Goal: Task Accomplishment & Management: Use online tool/utility

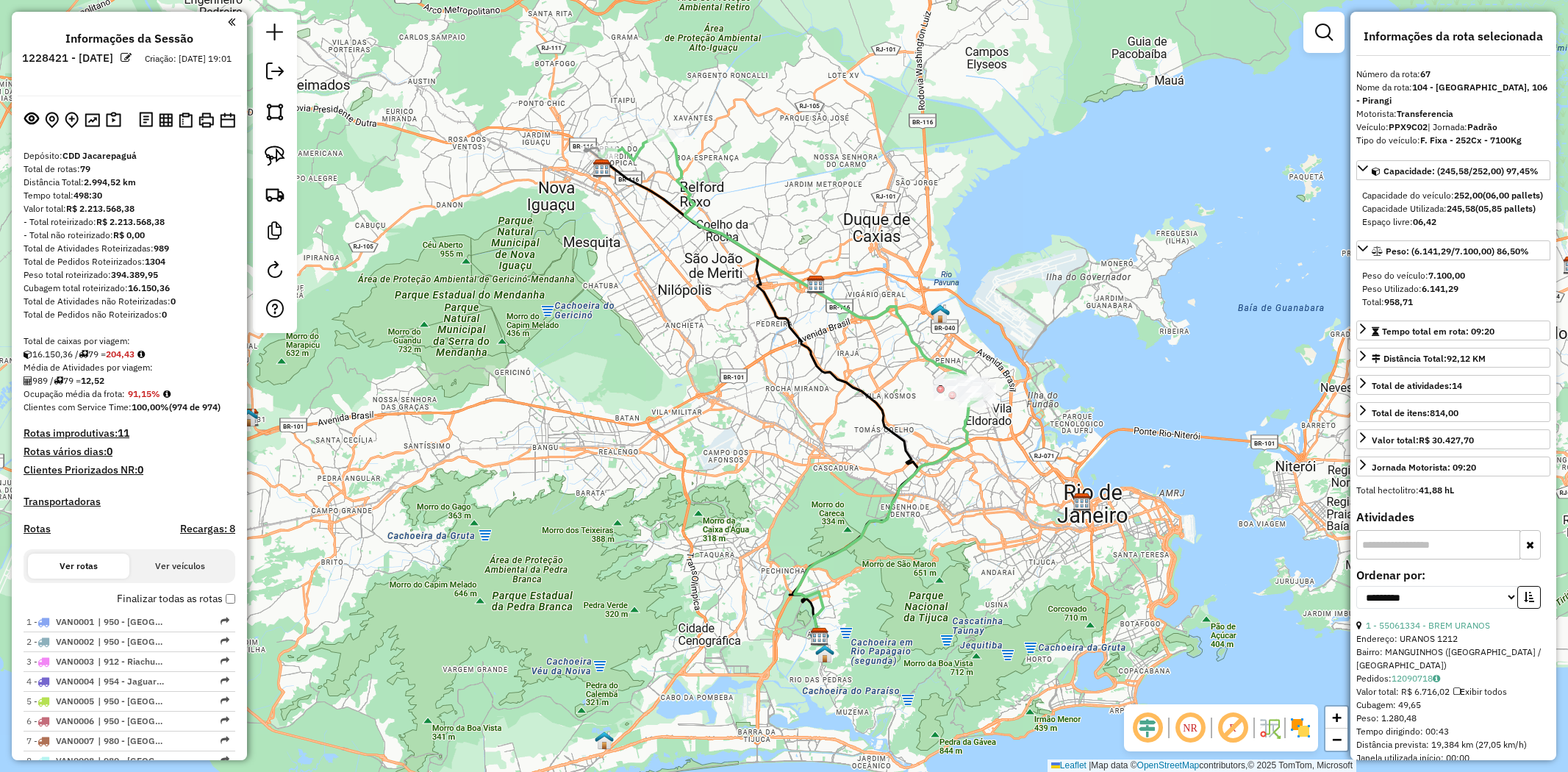
select select "**********"
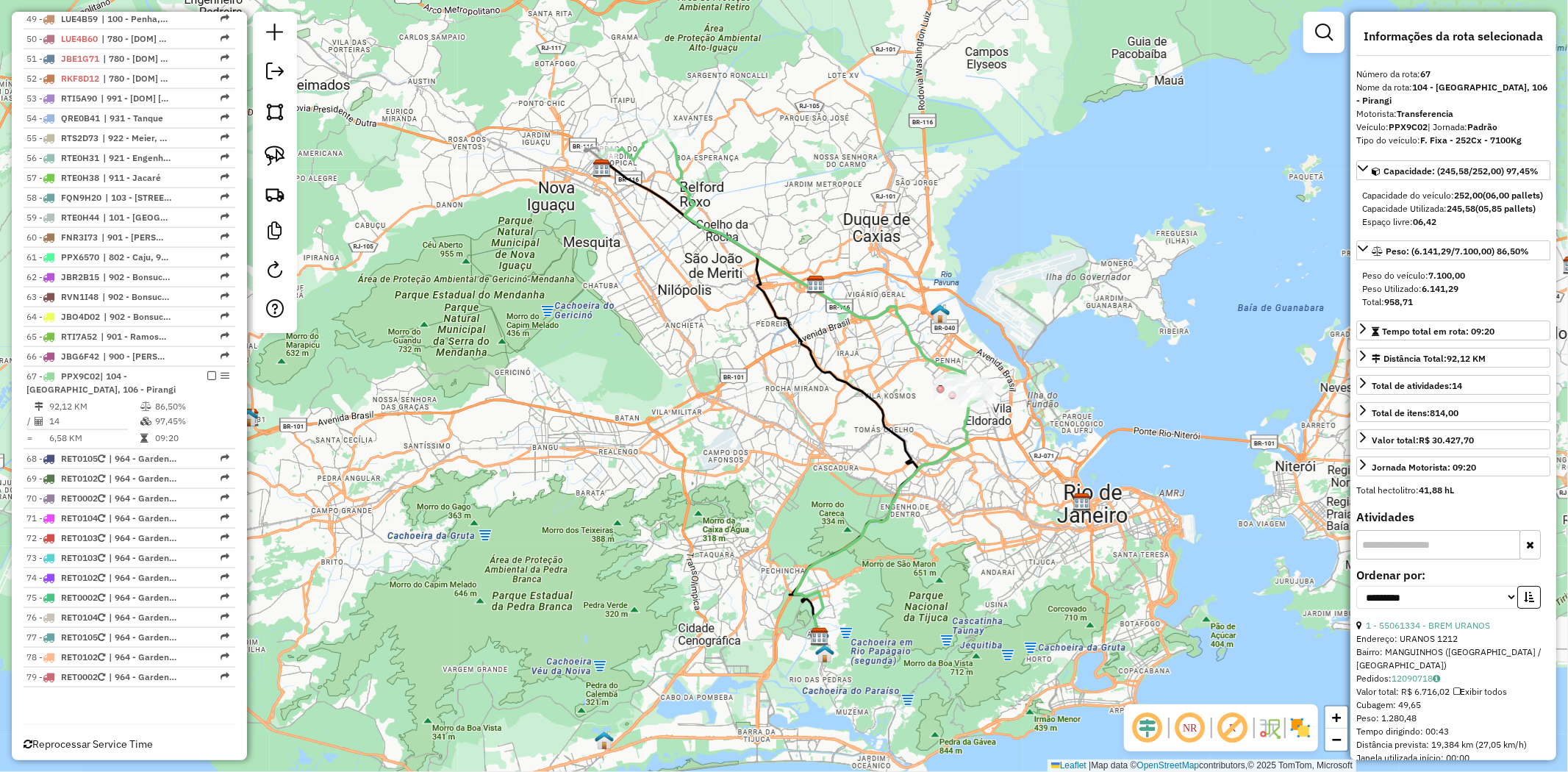
scroll to position [1583, 0]
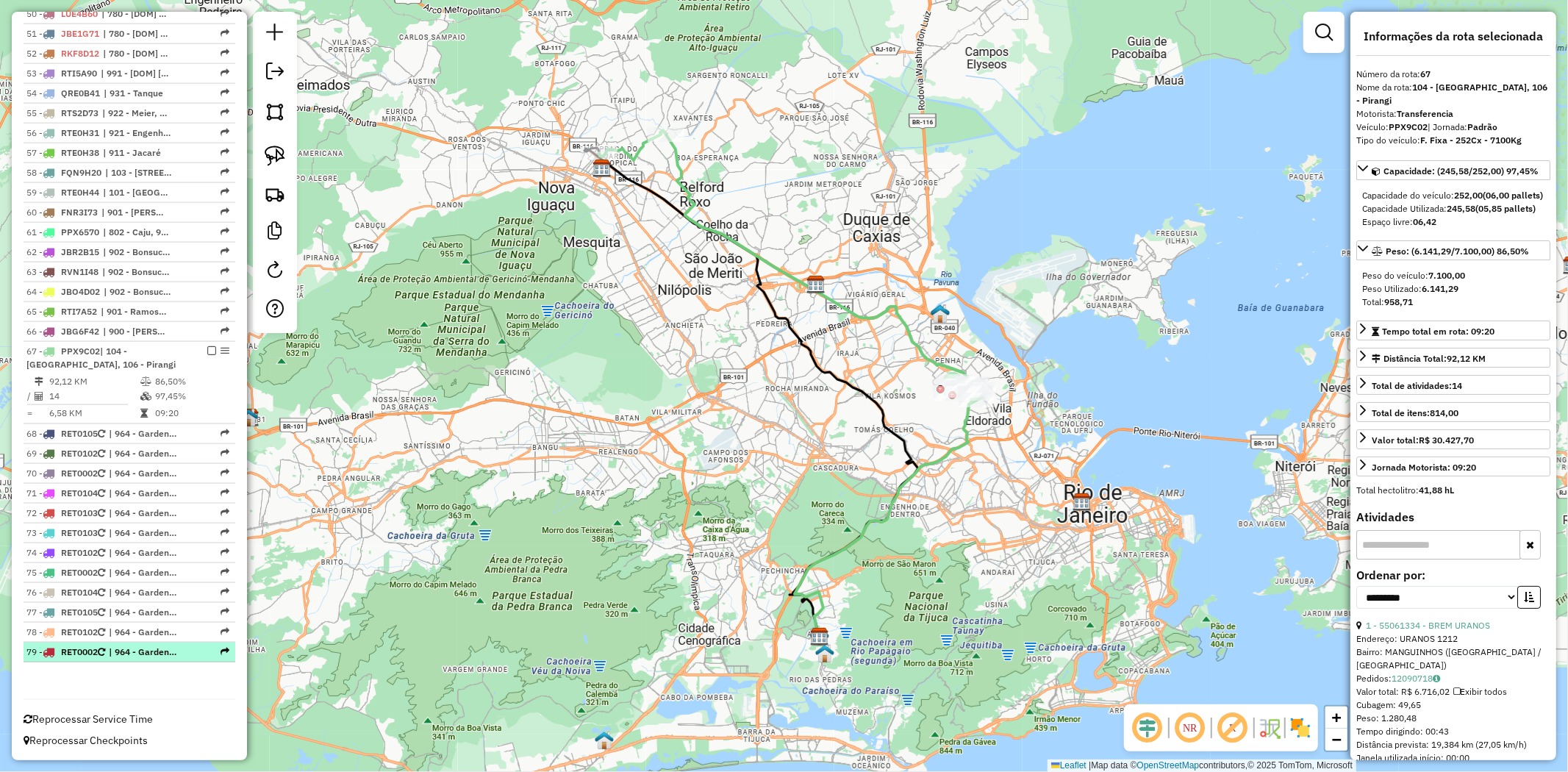
click at [157, 649] on span "| 964 - Gardenia Azul" at bounding box center [142, 652] width 68 height 13
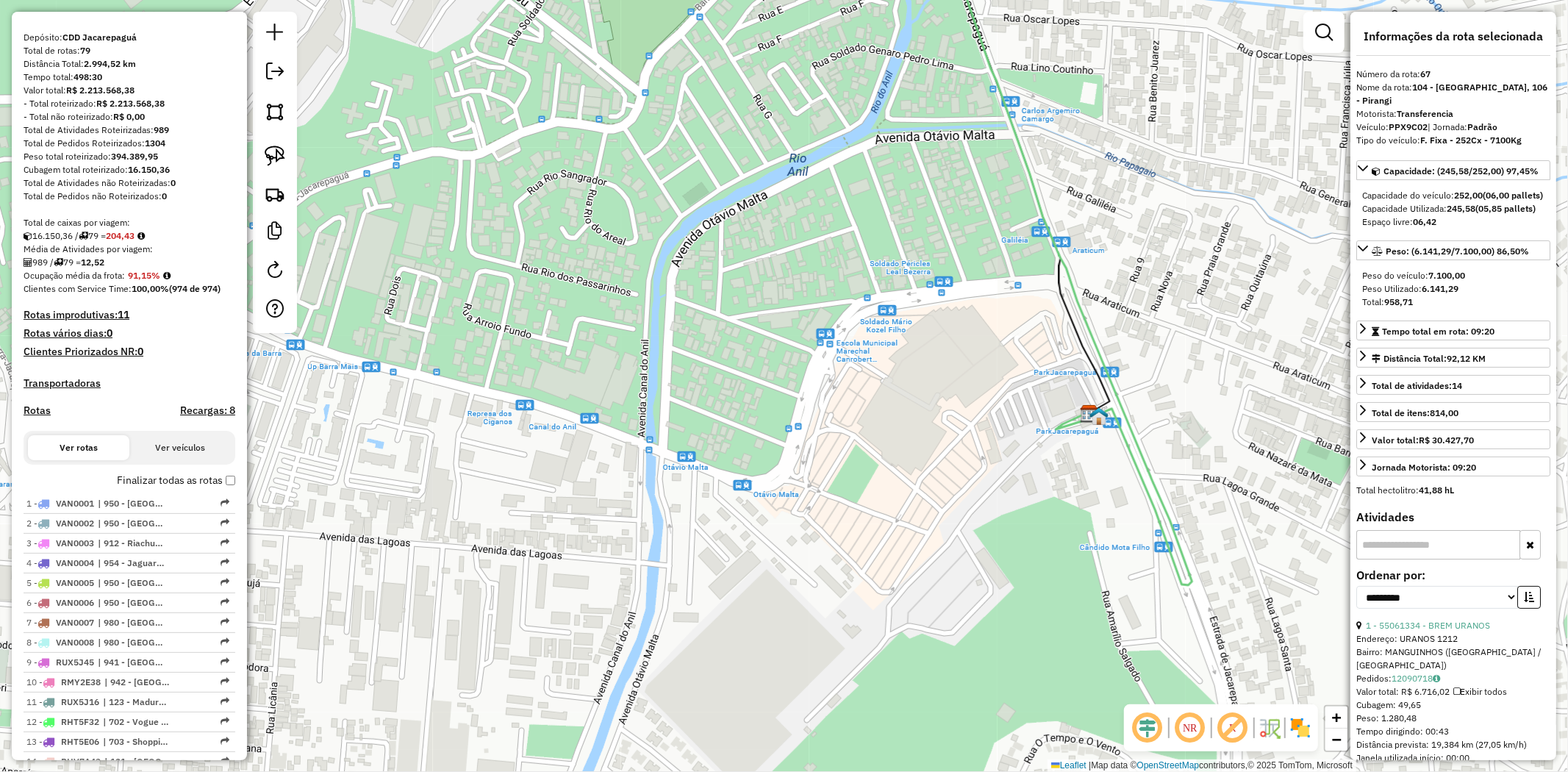
scroll to position [0, 0]
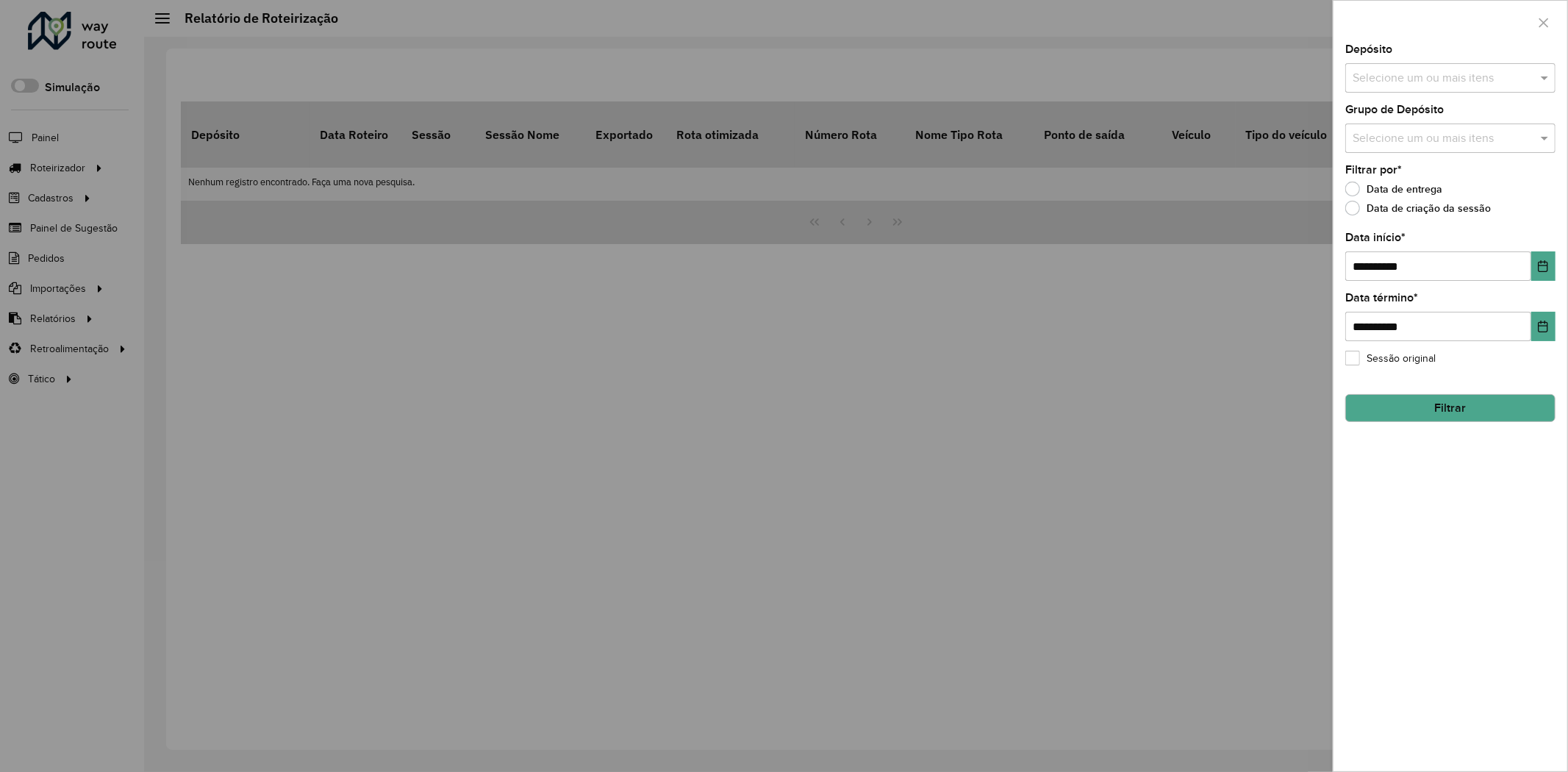
click at [640, 355] on div at bounding box center [784, 386] width 1568 height 772
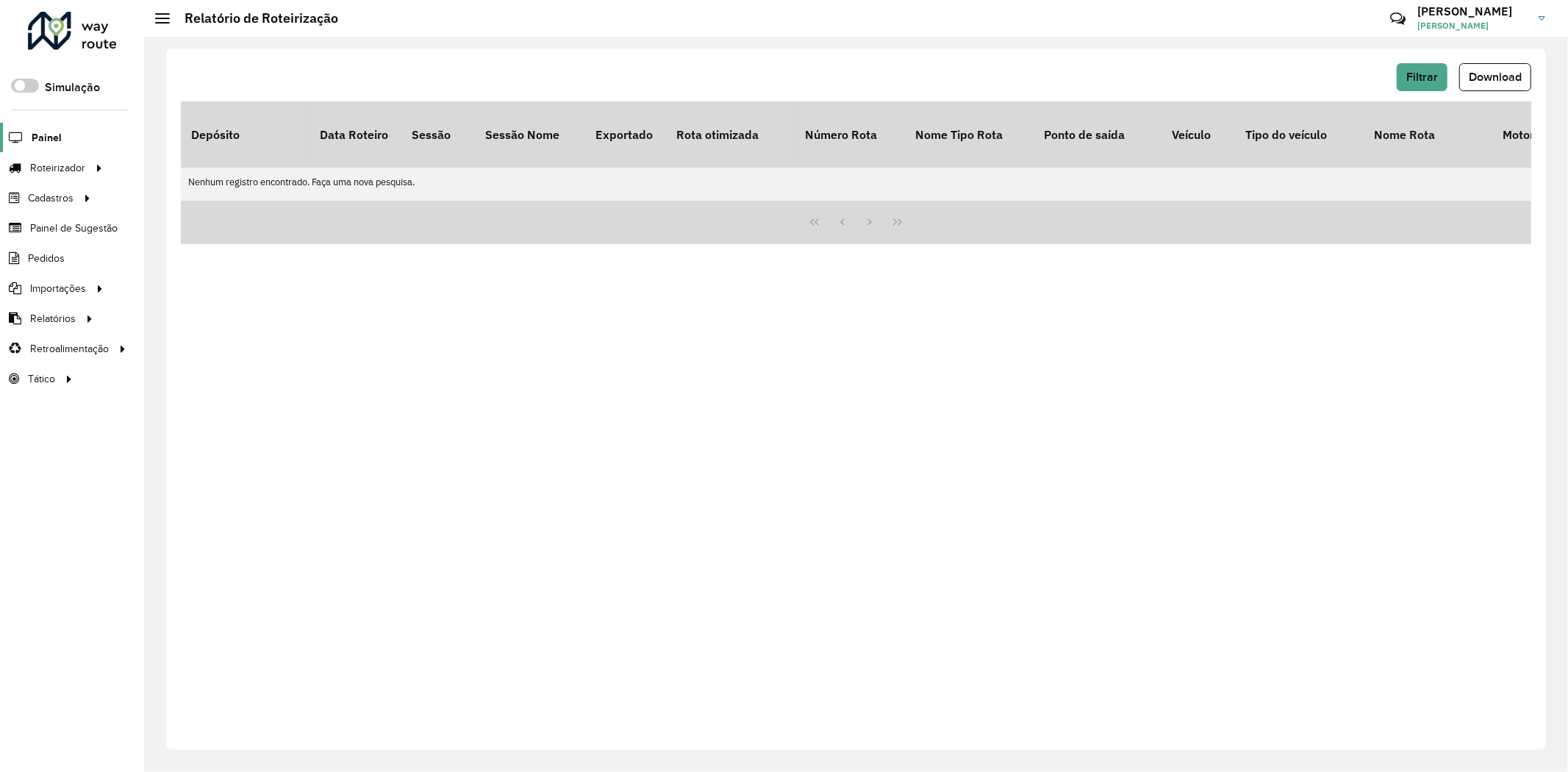
click at [34, 132] on span "Painel" at bounding box center [46, 138] width 30 height 16
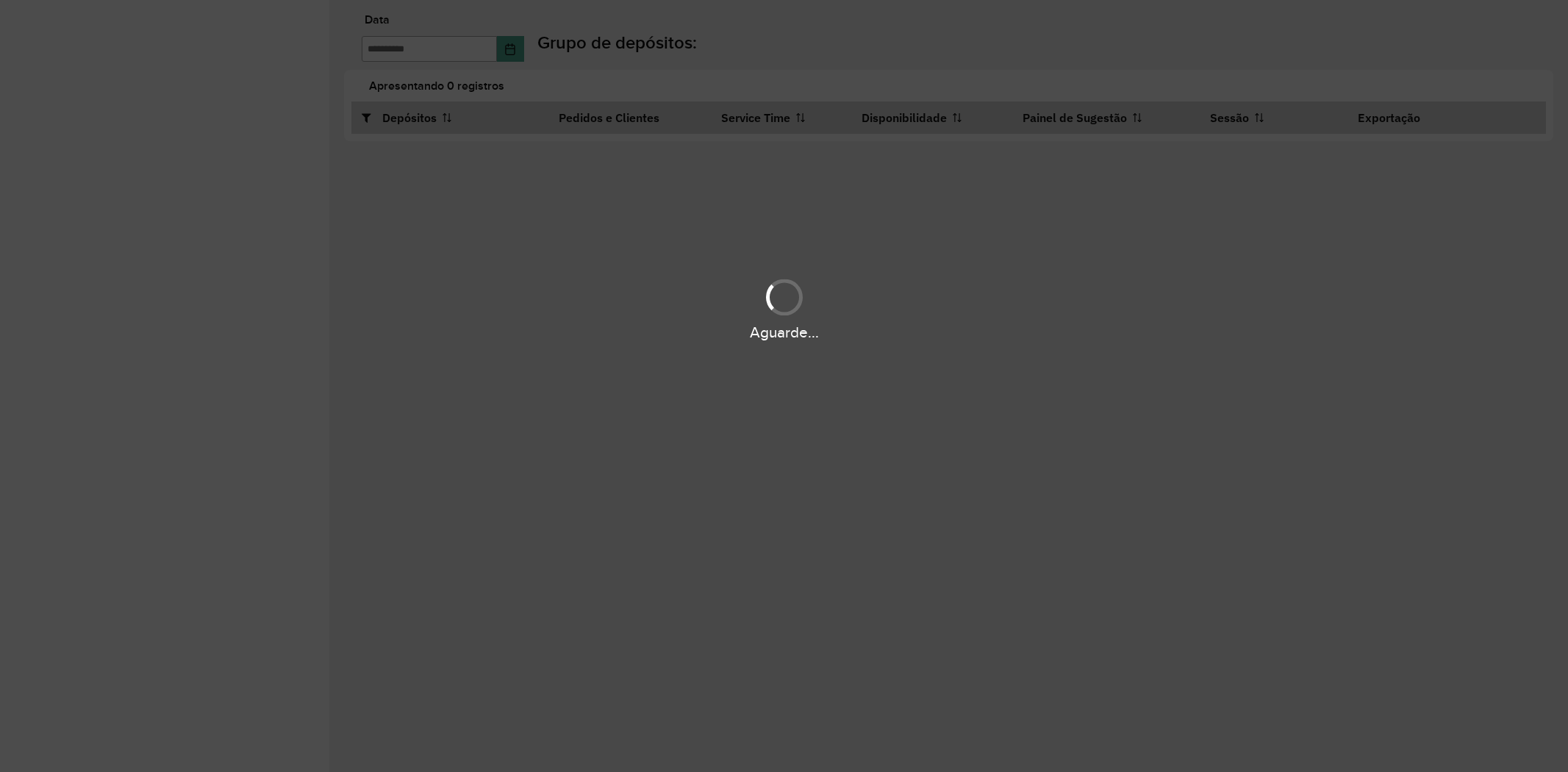
type input "**********"
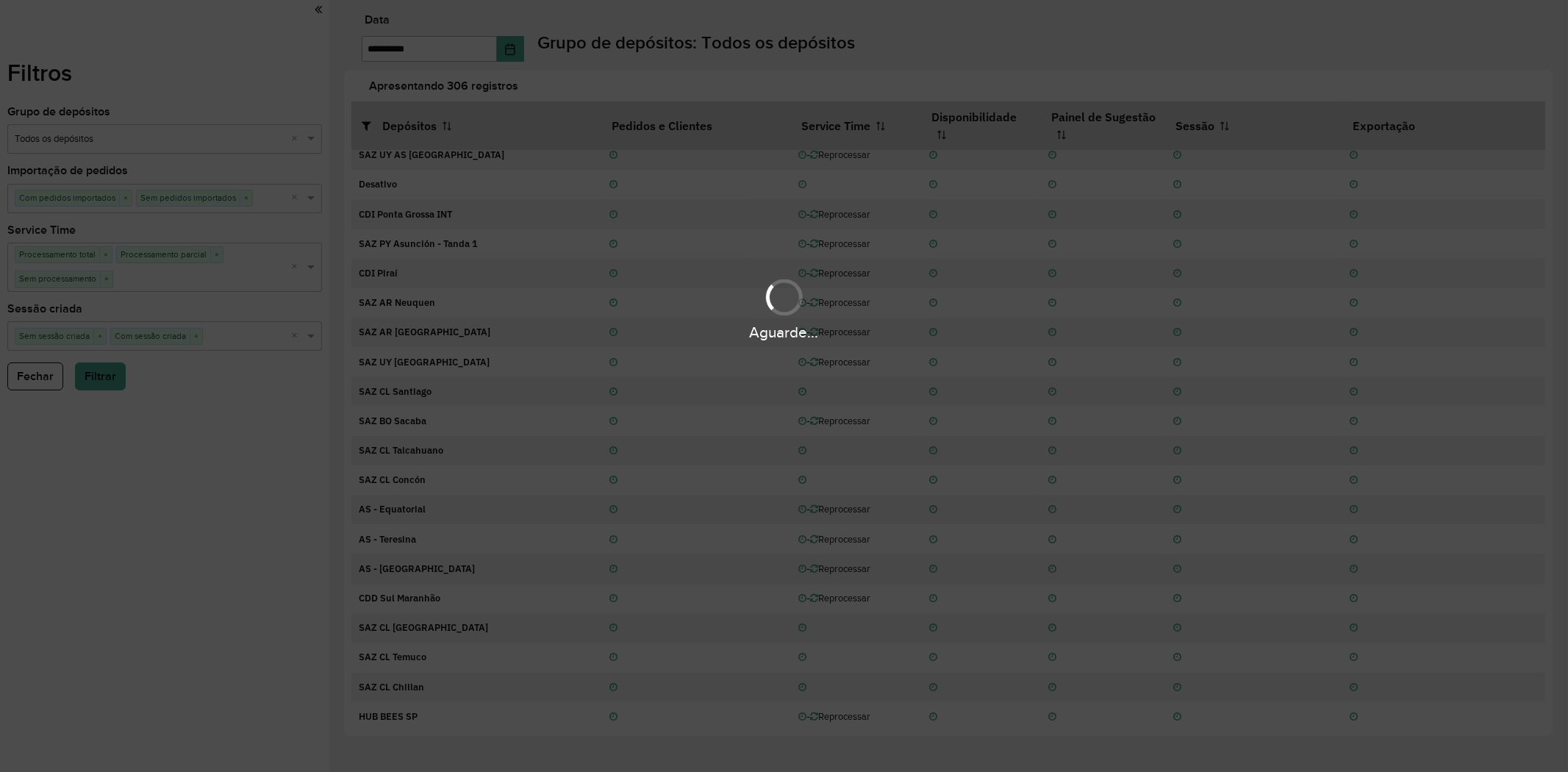
scroll to position [910, 0]
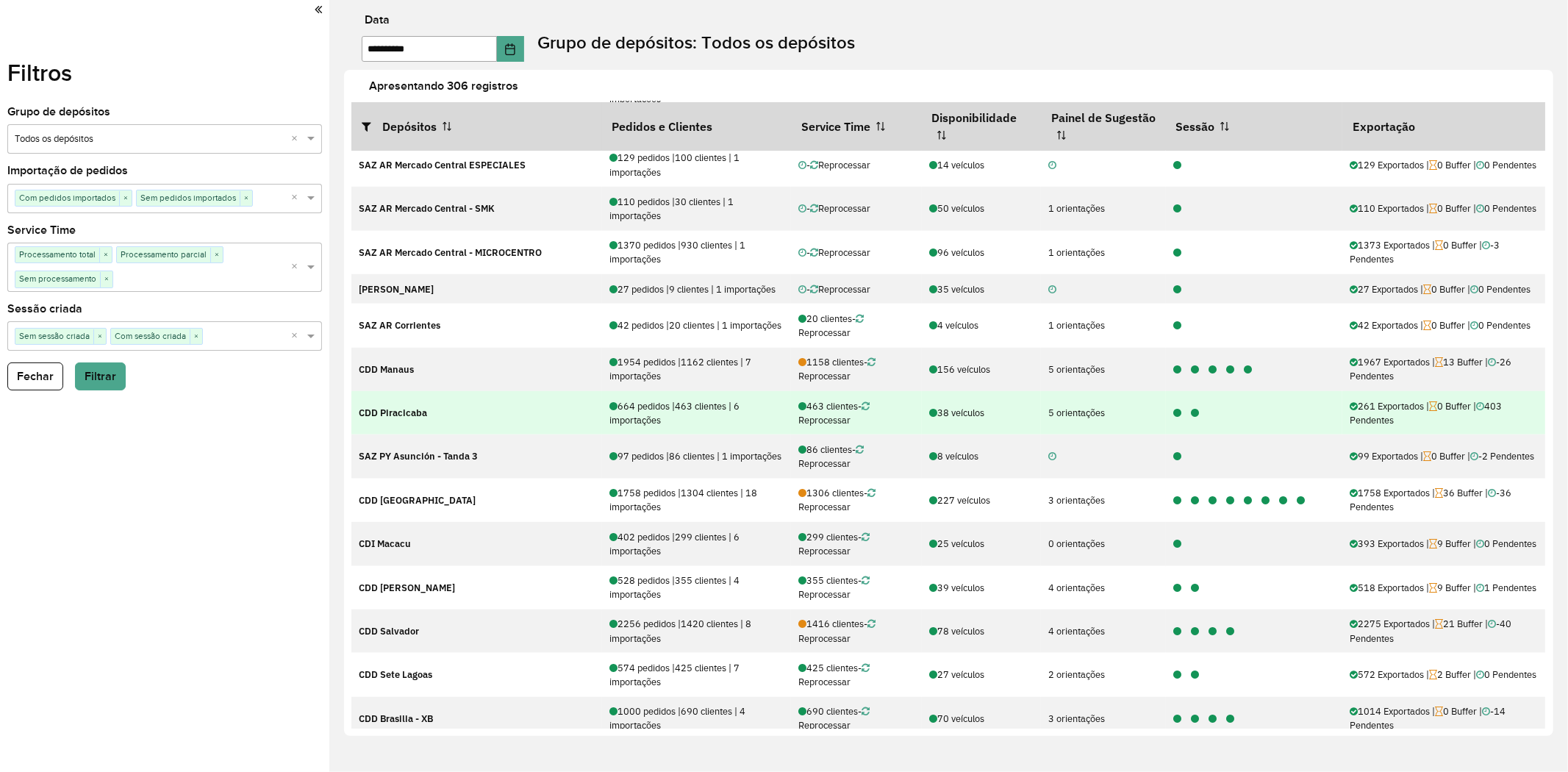
click at [1191, 414] on icon at bounding box center [1195, 413] width 8 height 10
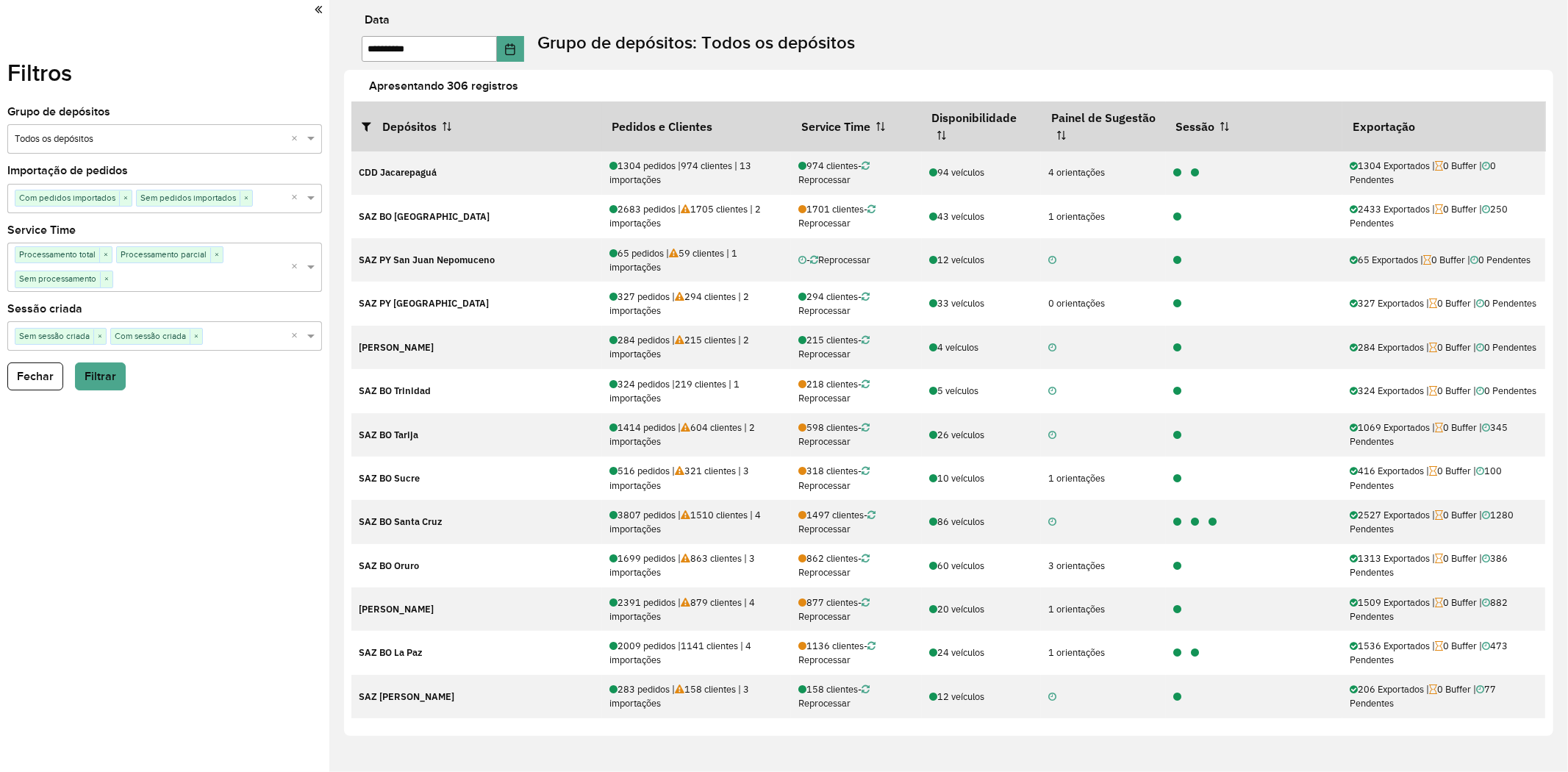
scroll to position [3038, 0]
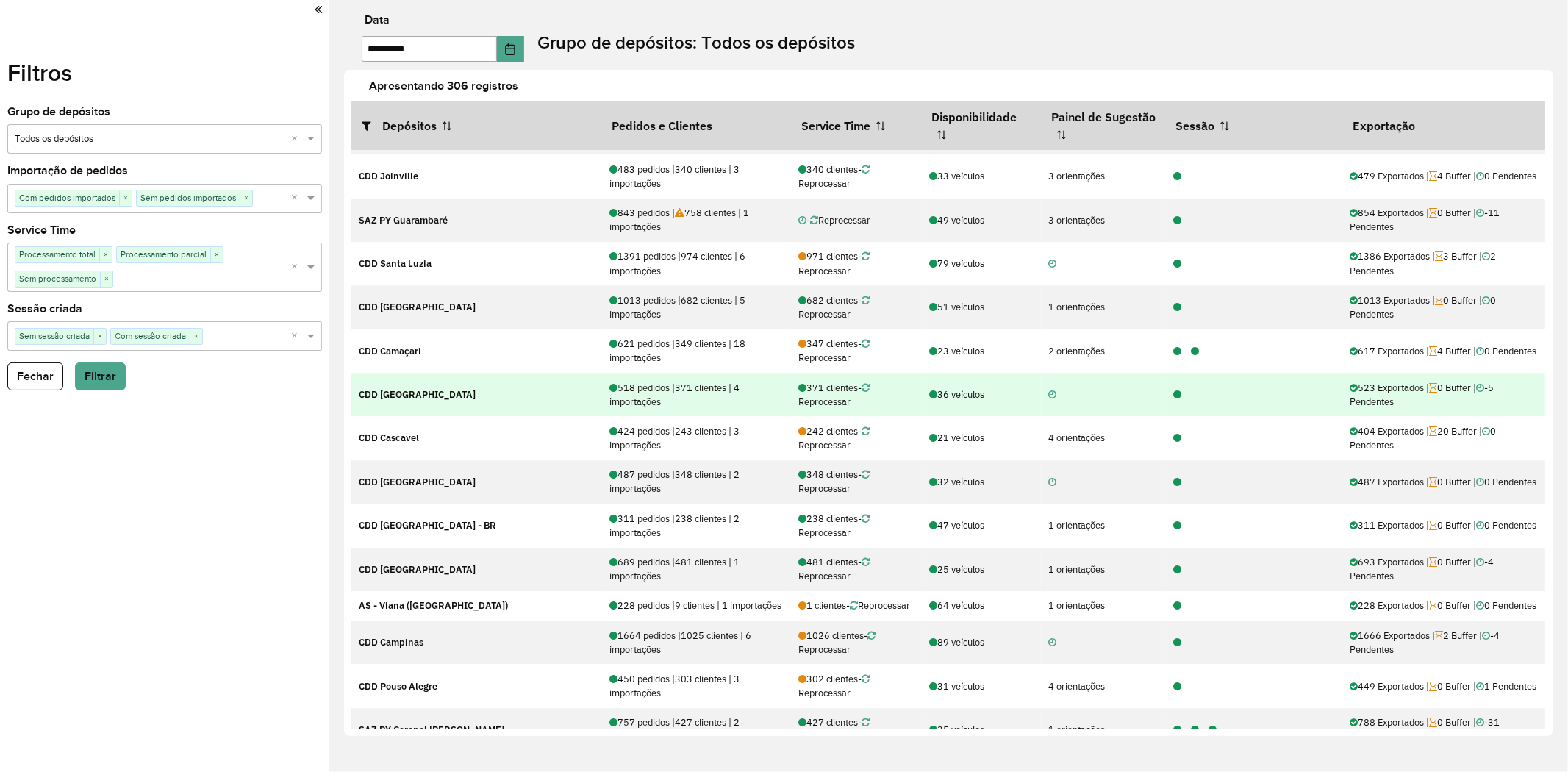
click at [1173, 400] on icon at bounding box center [1177, 395] width 8 height 10
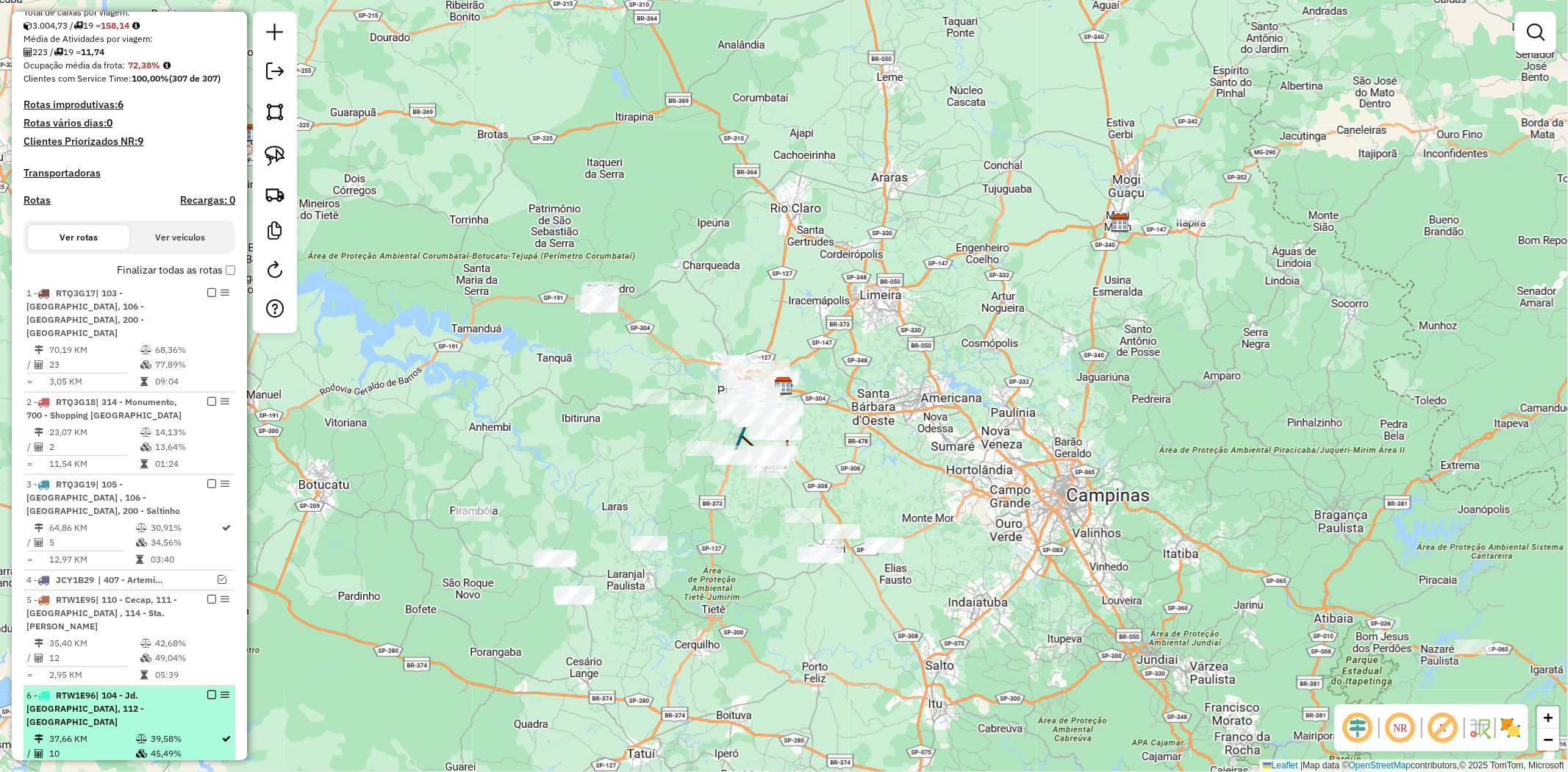
scroll to position [304, 0]
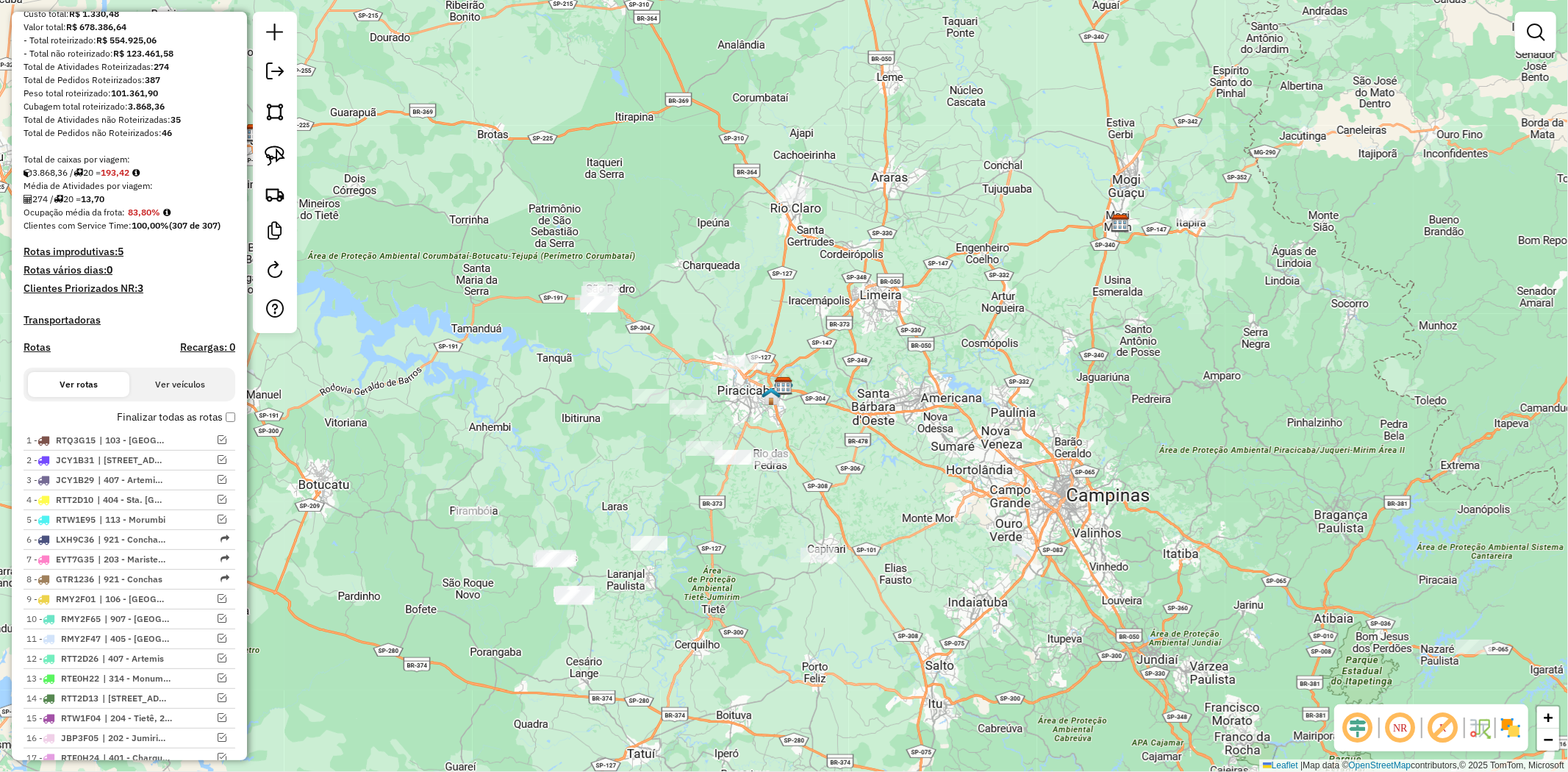
scroll to position [193, 0]
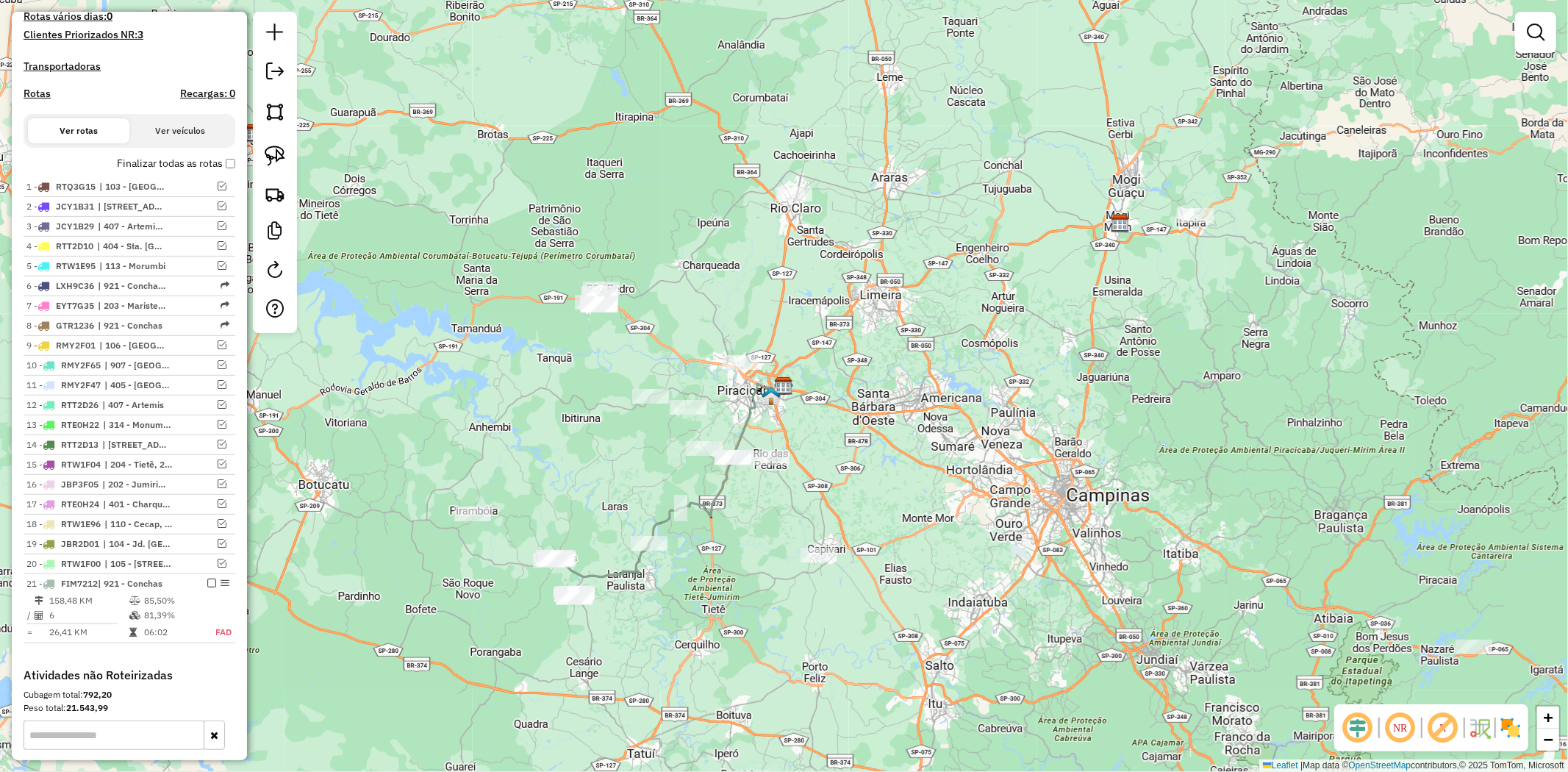
scroll to position [472, 0]
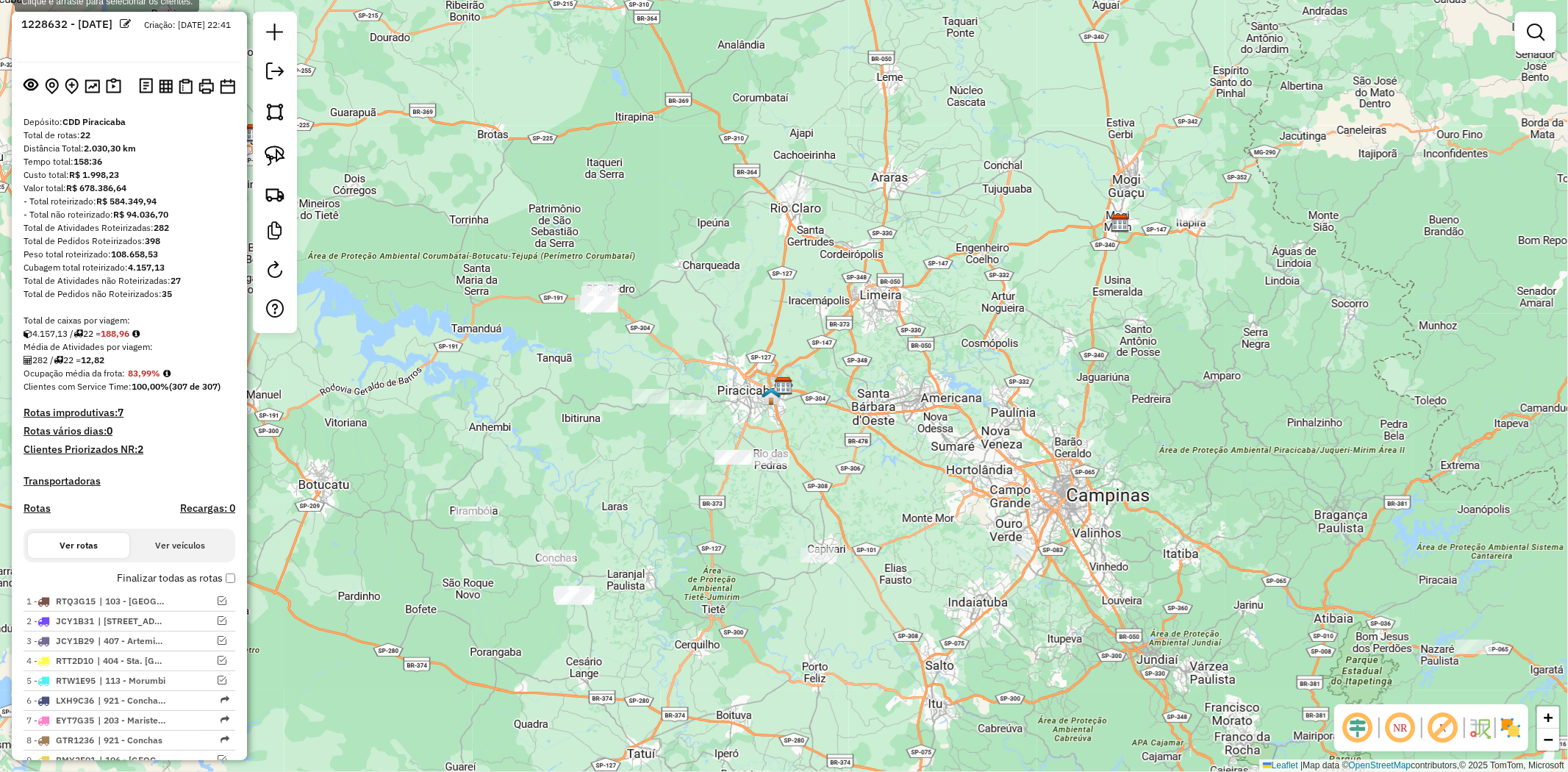
scroll to position [2, 0]
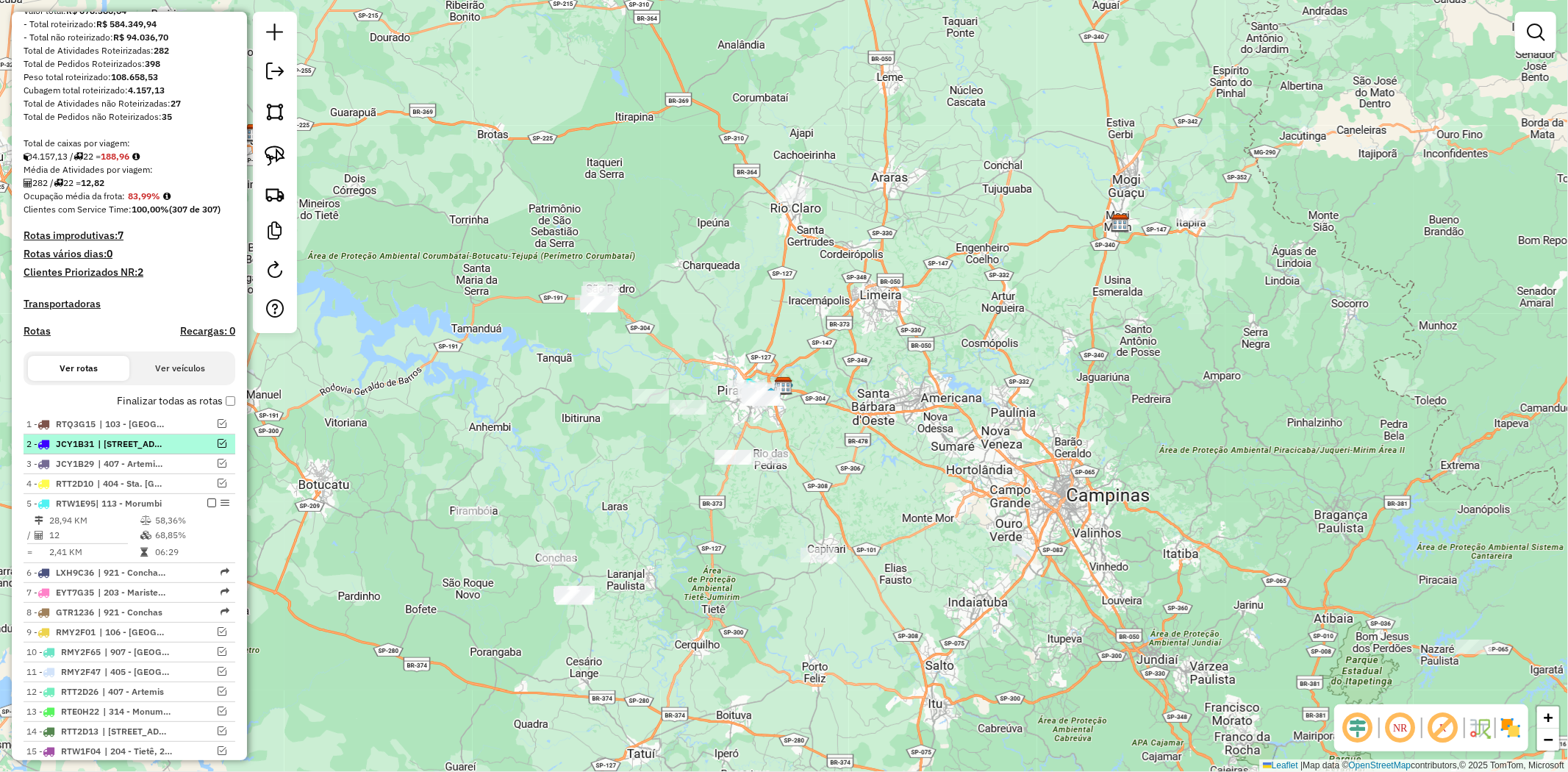
scroll to position [220, 0]
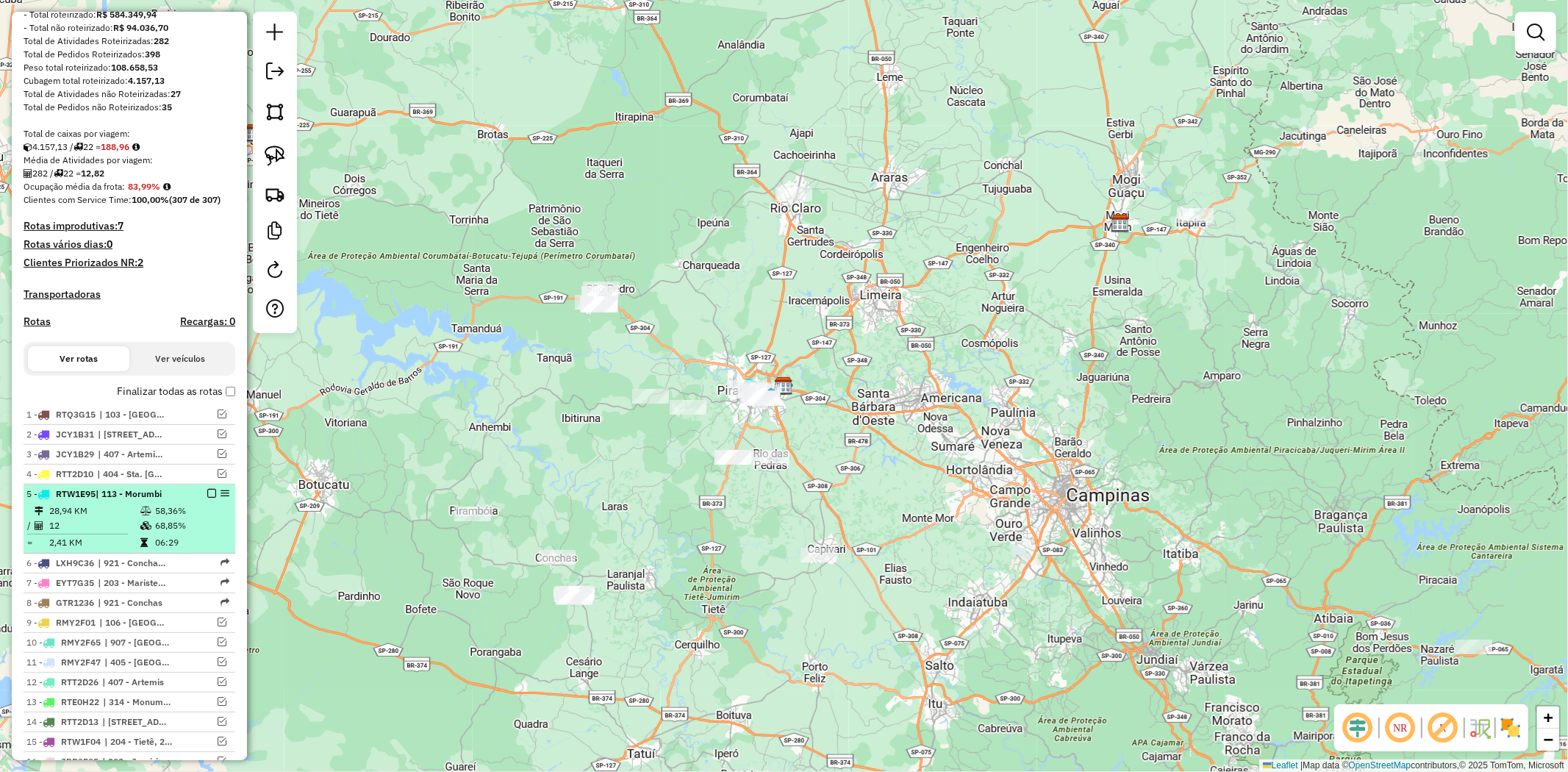
click at [167, 518] on td "68,85%" at bounding box center [192, 526] width 74 height 15
select select "**********"
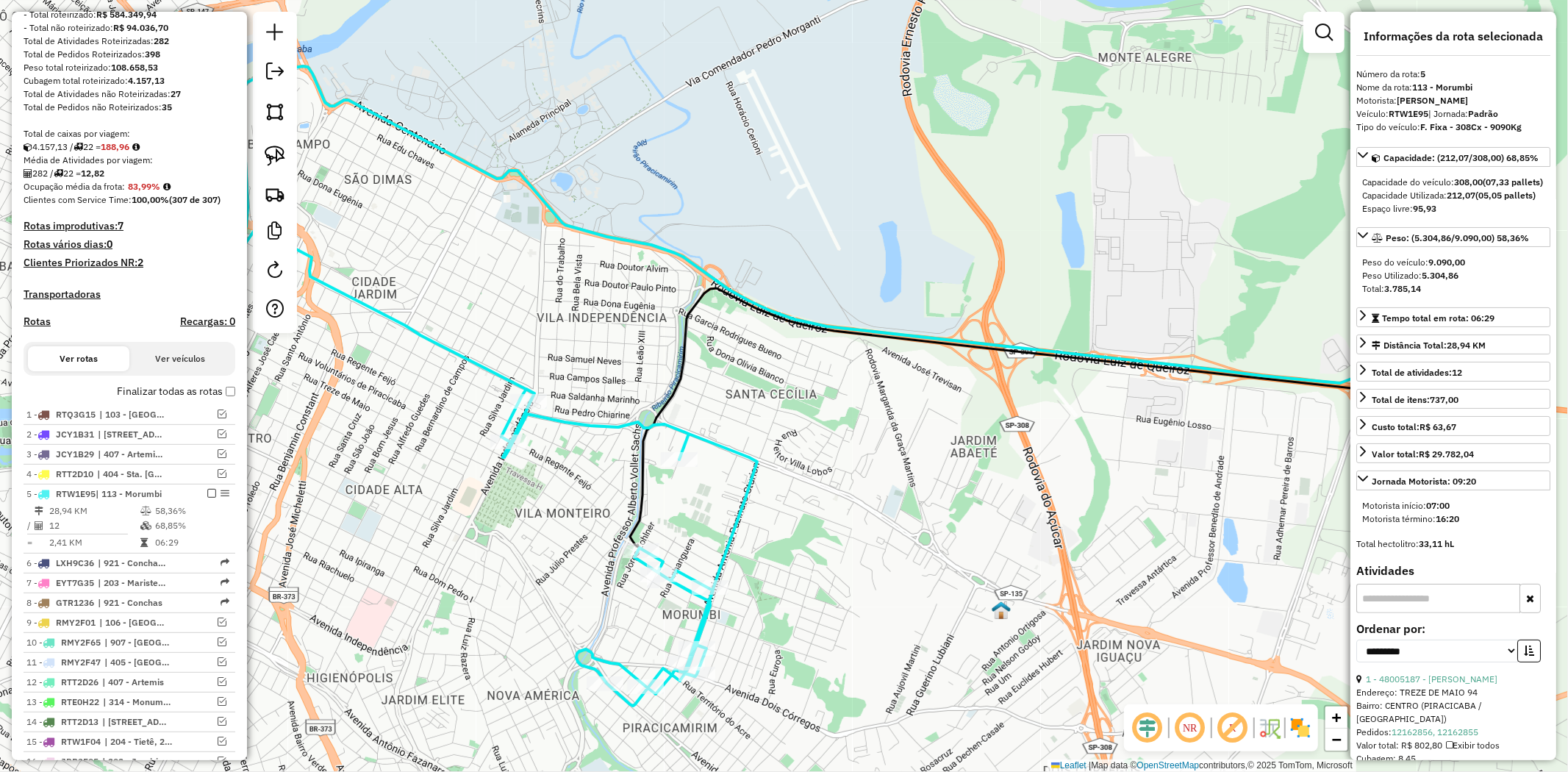
click at [110, 222] on h4 "Rotas improdutivas: 7" at bounding box center [129, 225] width 212 height 13
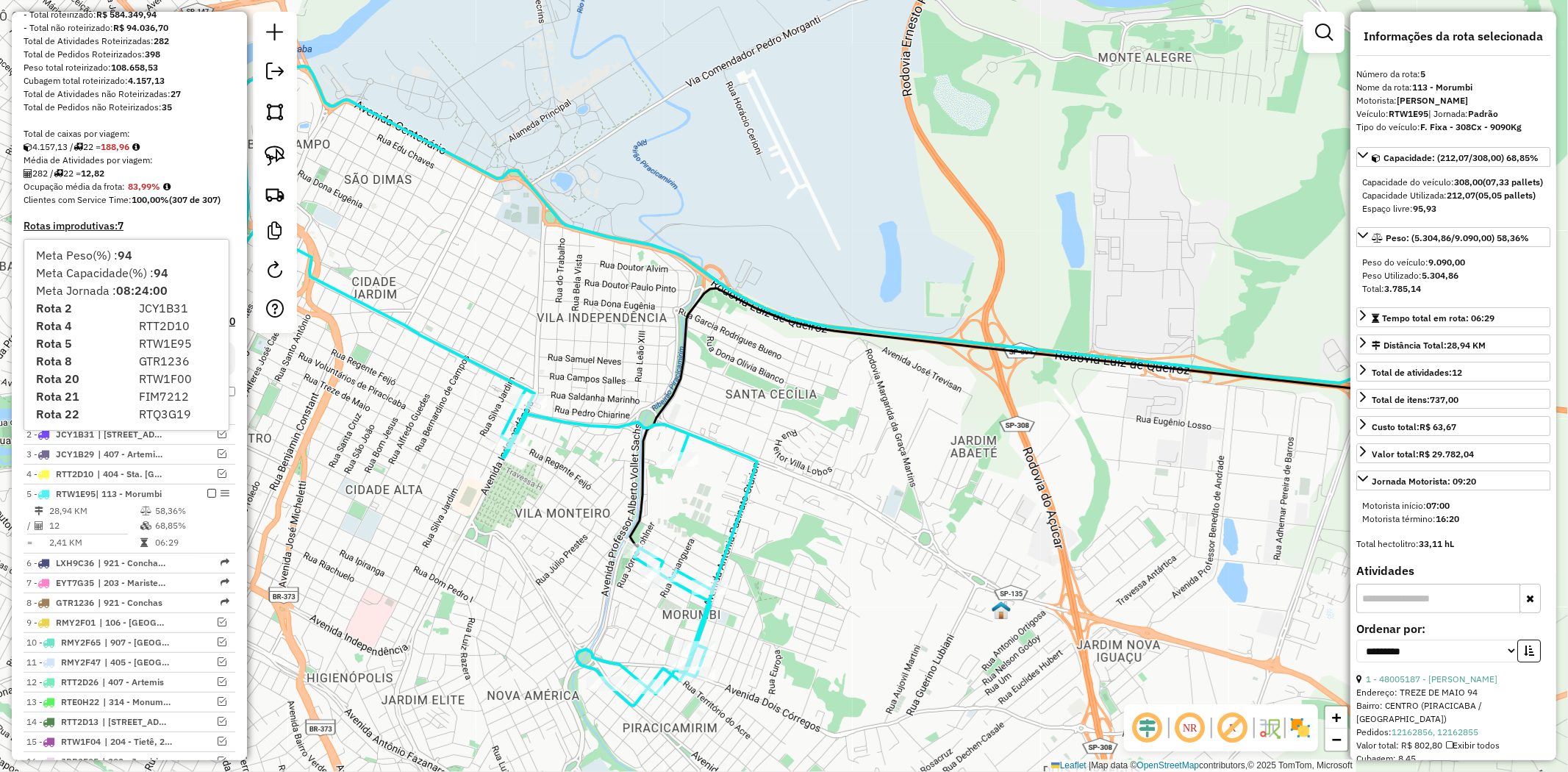
click at [116, 222] on h4 "Rotas improdutivas: 7" at bounding box center [129, 225] width 212 height 13
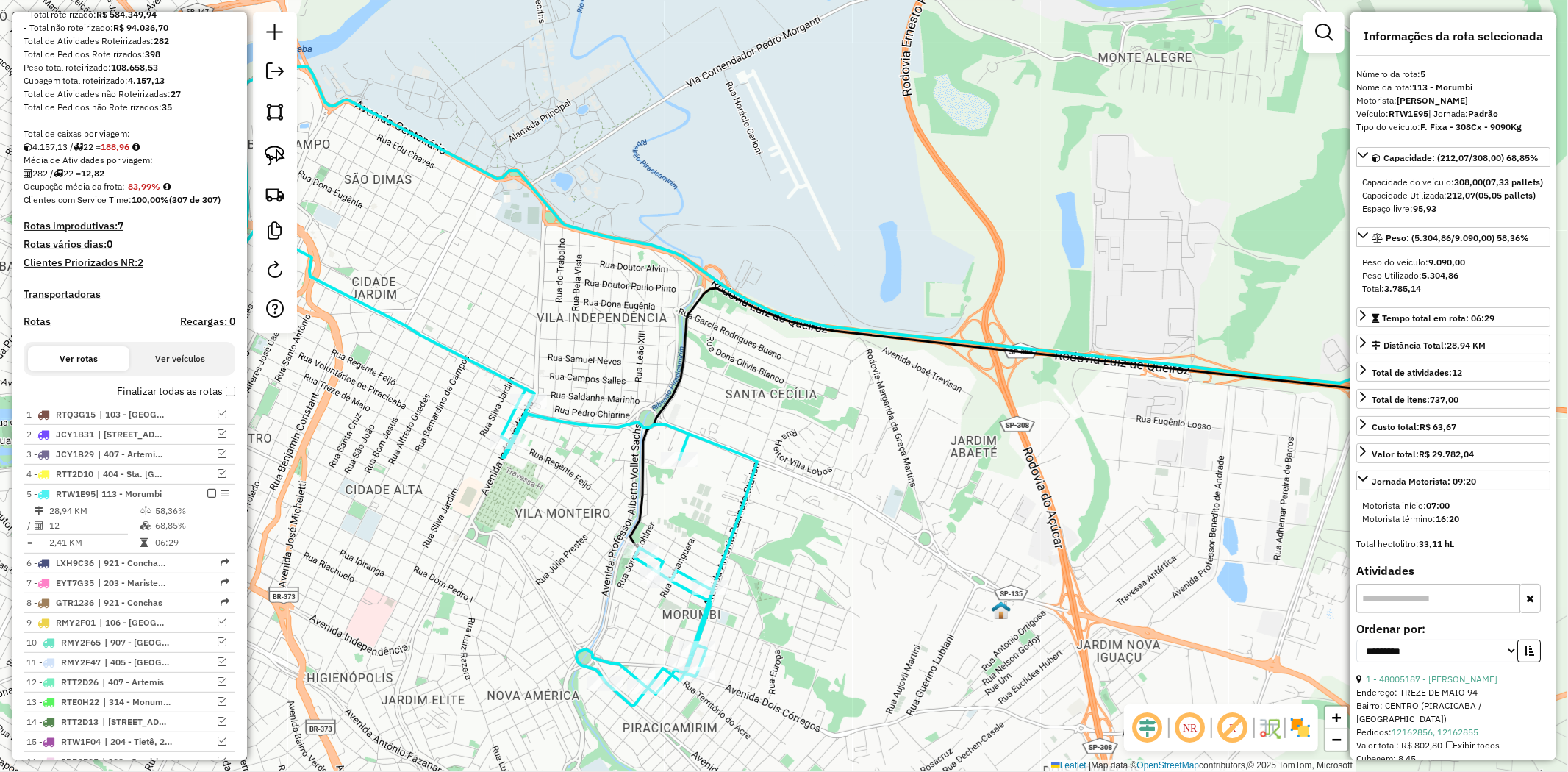
click at [116, 222] on h4 "Rotas improdutivas: 7" at bounding box center [129, 225] width 212 height 13
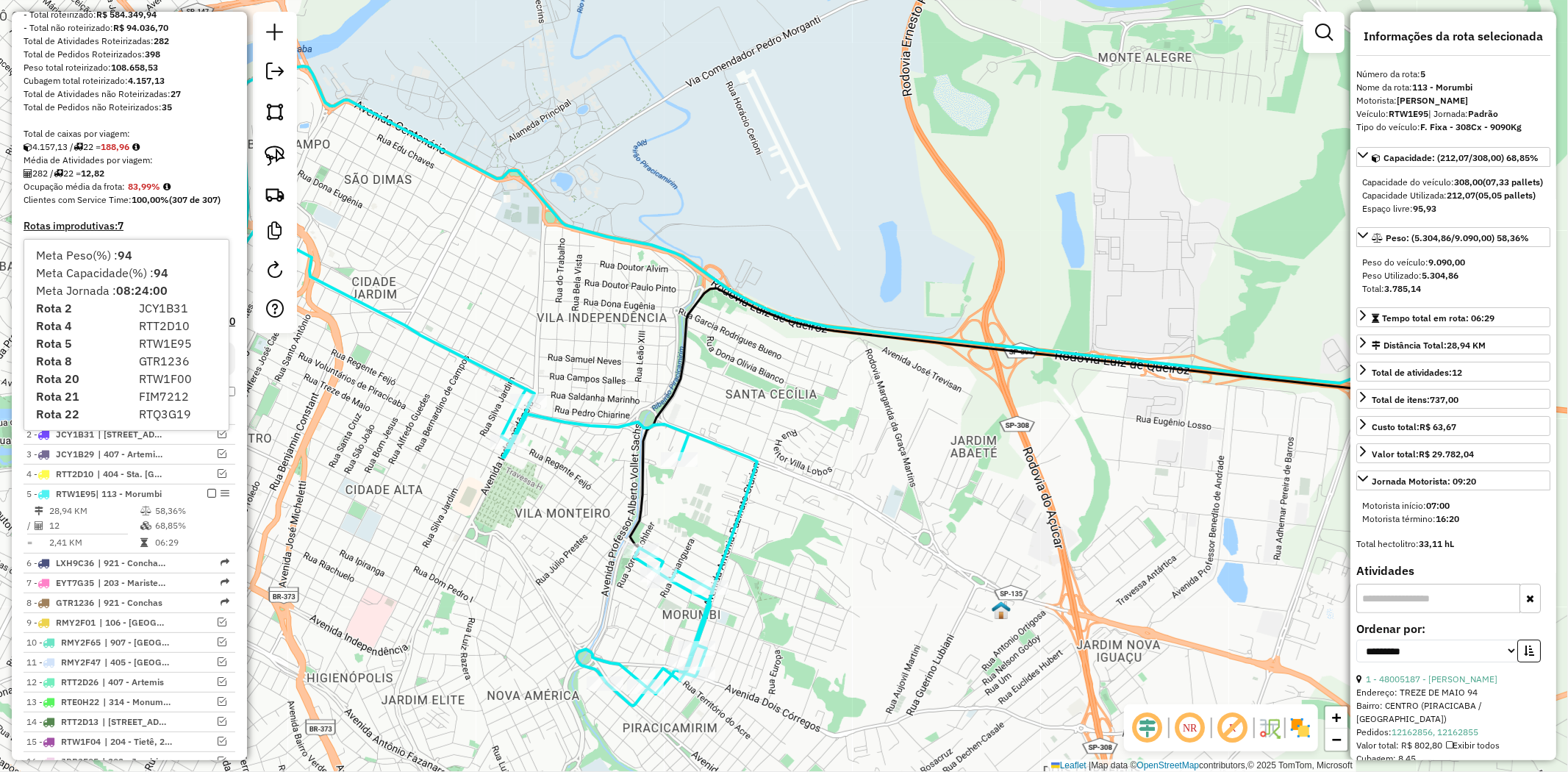
click at [116, 222] on h4 "Rotas improdutivas: 7" at bounding box center [129, 225] width 212 height 13
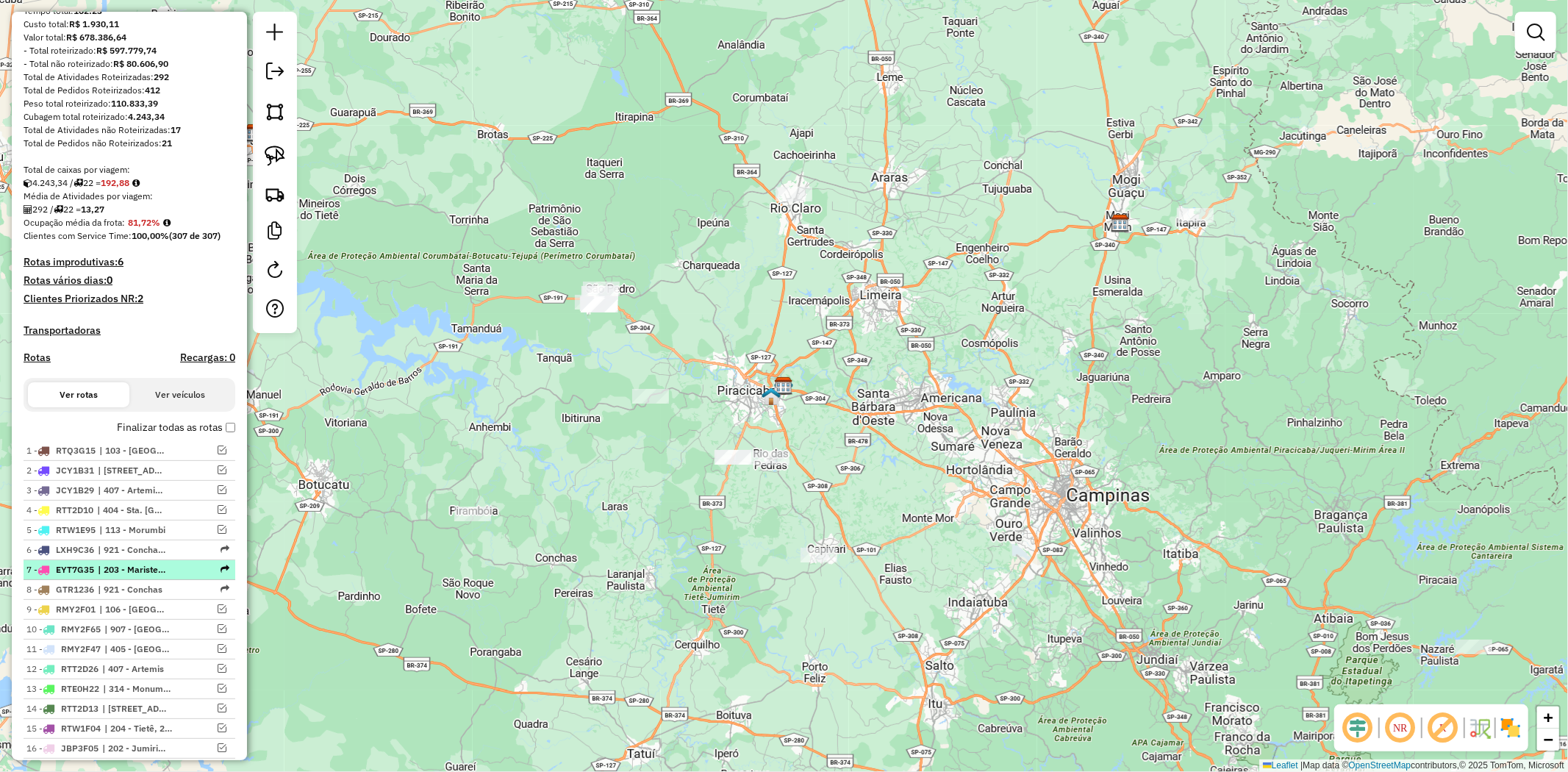
scroll to position [171, 0]
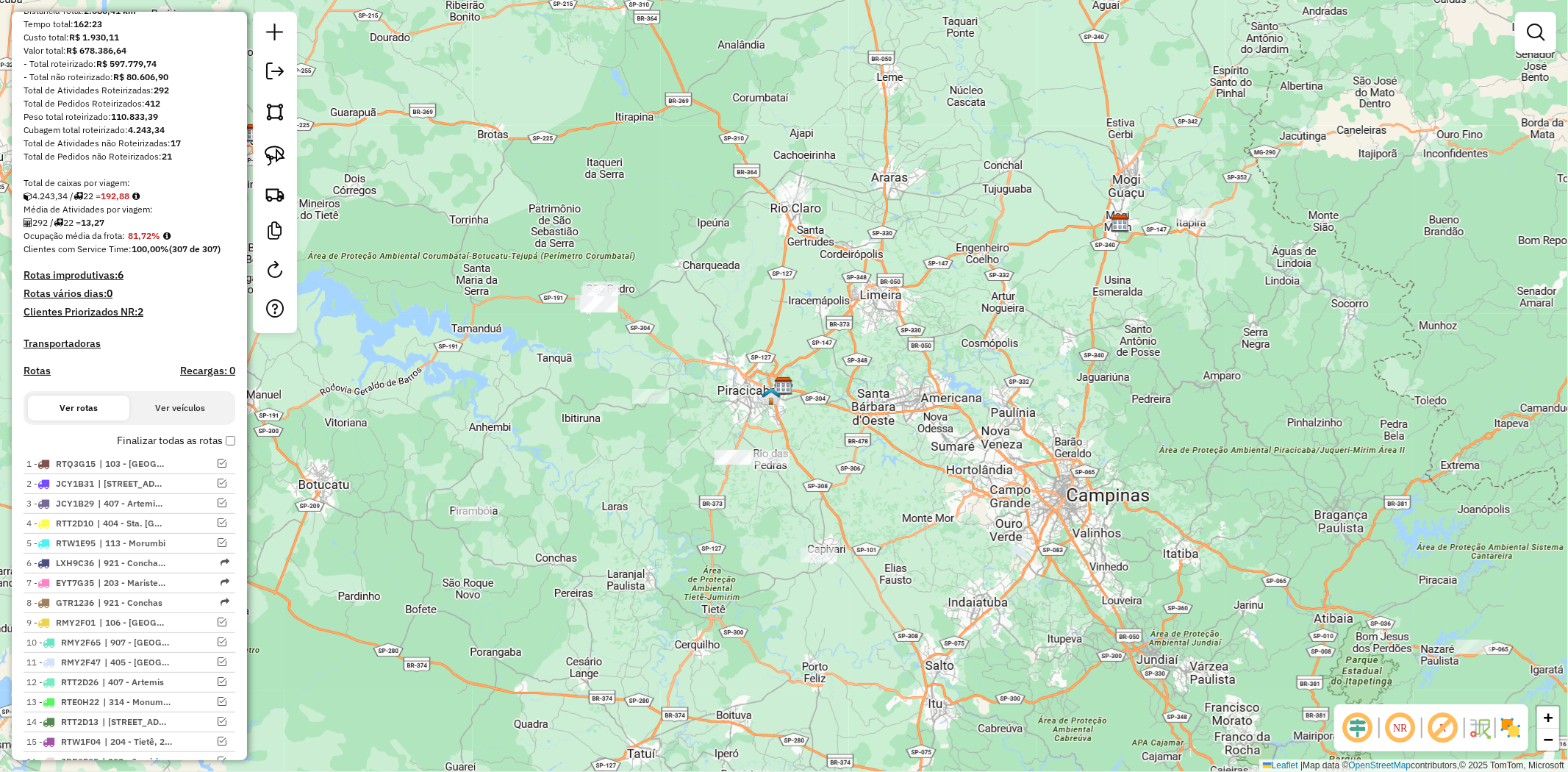
click at [110, 277] on h4 "Rotas improdutivas: 6" at bounding box center [129, 275] width 212 height 13
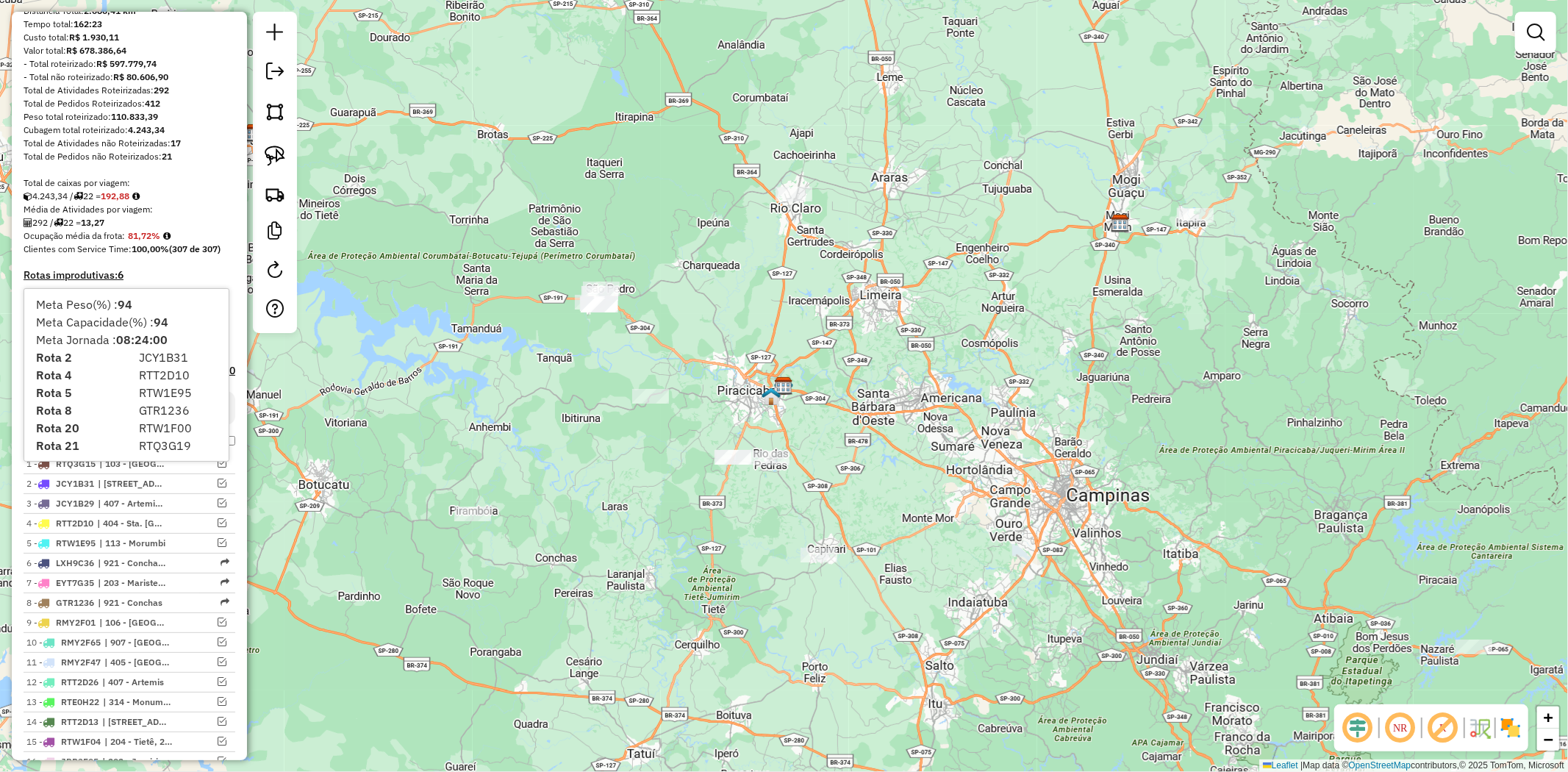
click at [156, 277] on h4 "Rotas improdutivas: 6" at bounding box center [129, 275] width 212 height 13
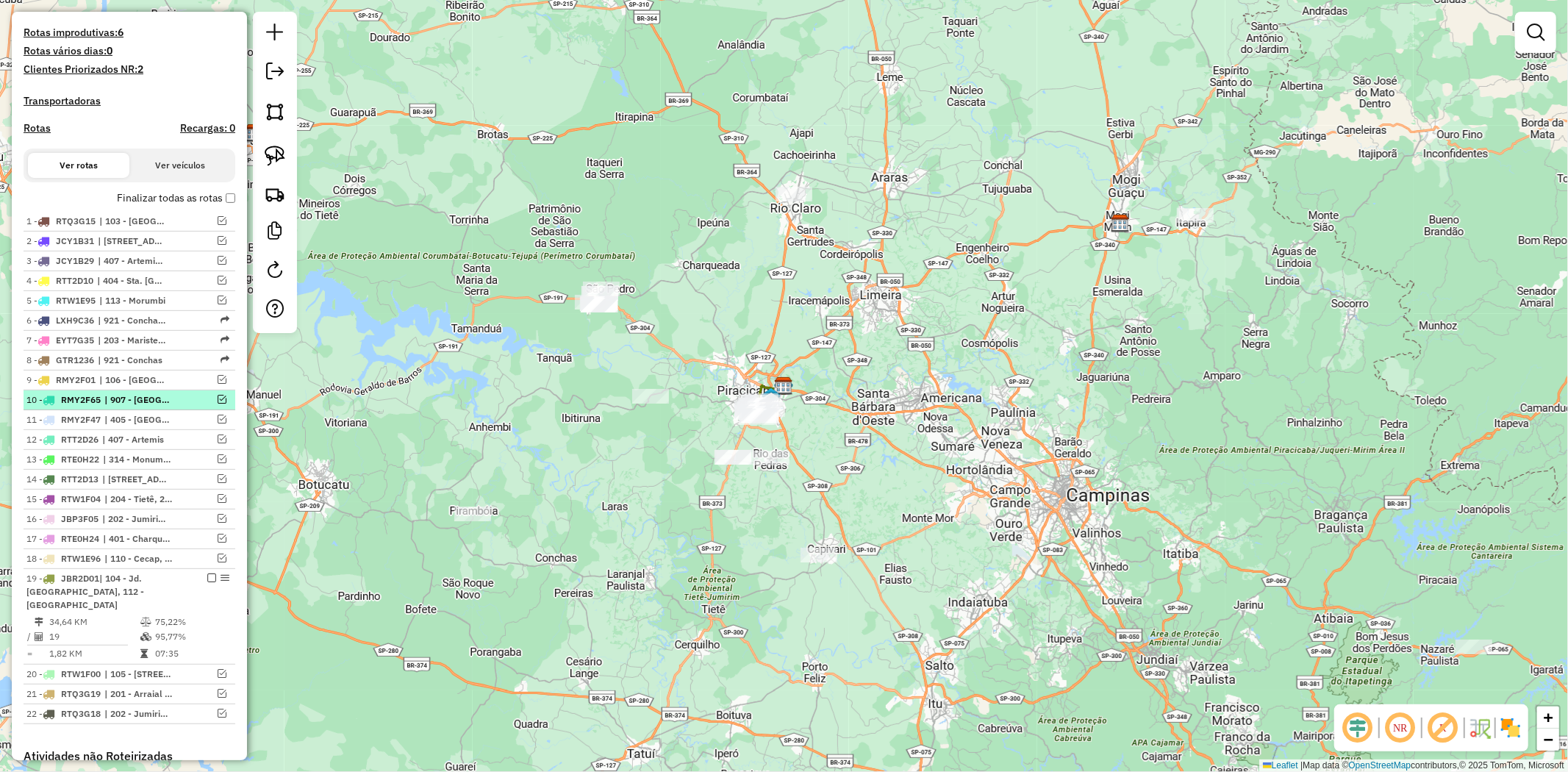
scroll to position [413, 0]
click at [94, 31] on h4 "Rotas improdutivas: 6" at bounding box center [129, 33] width 212 height 13
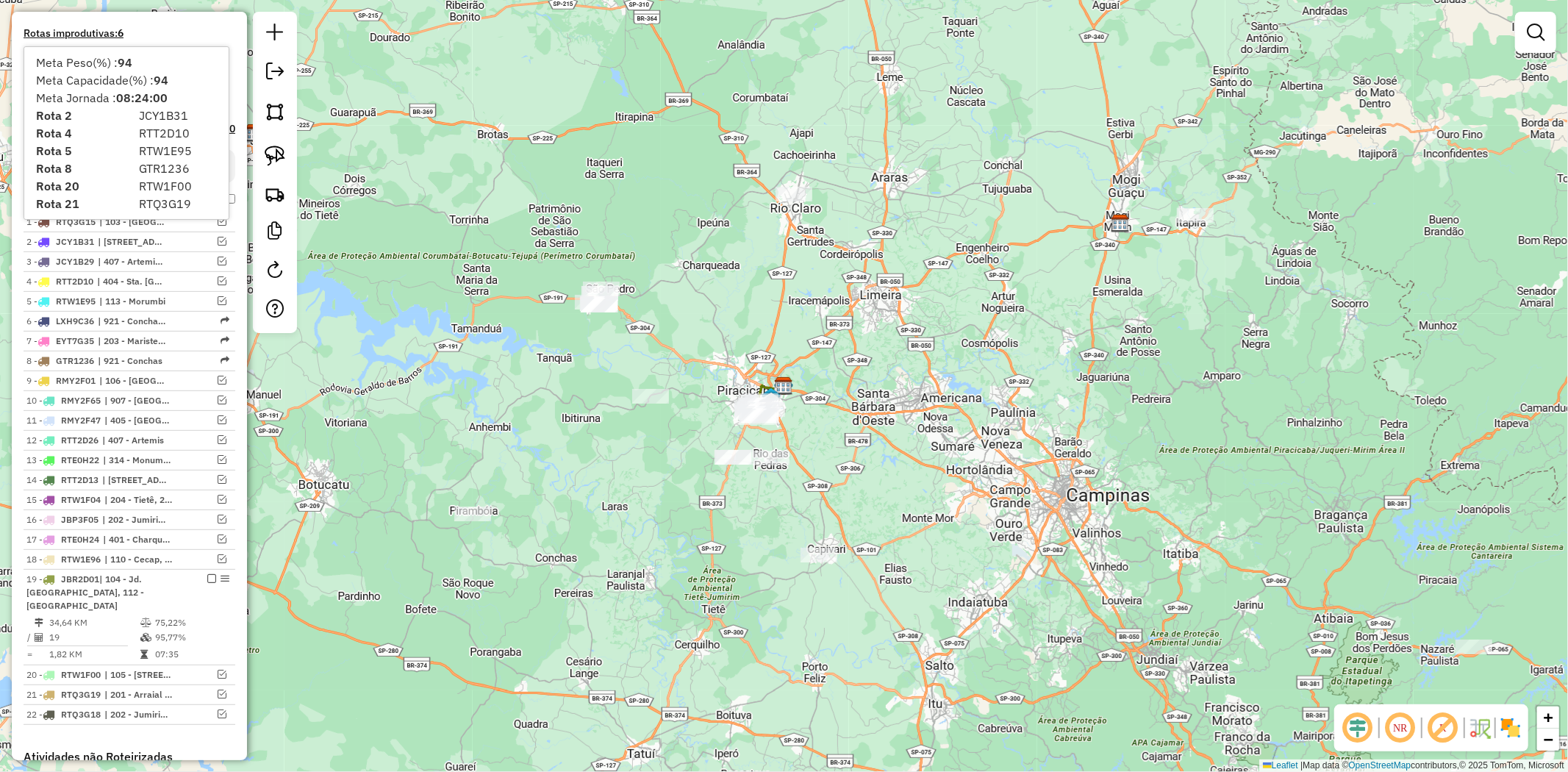
click at [94, 31] on h4 "Rotas improdutivas: 6" at bounding box center [129, 33] width 212 height 13
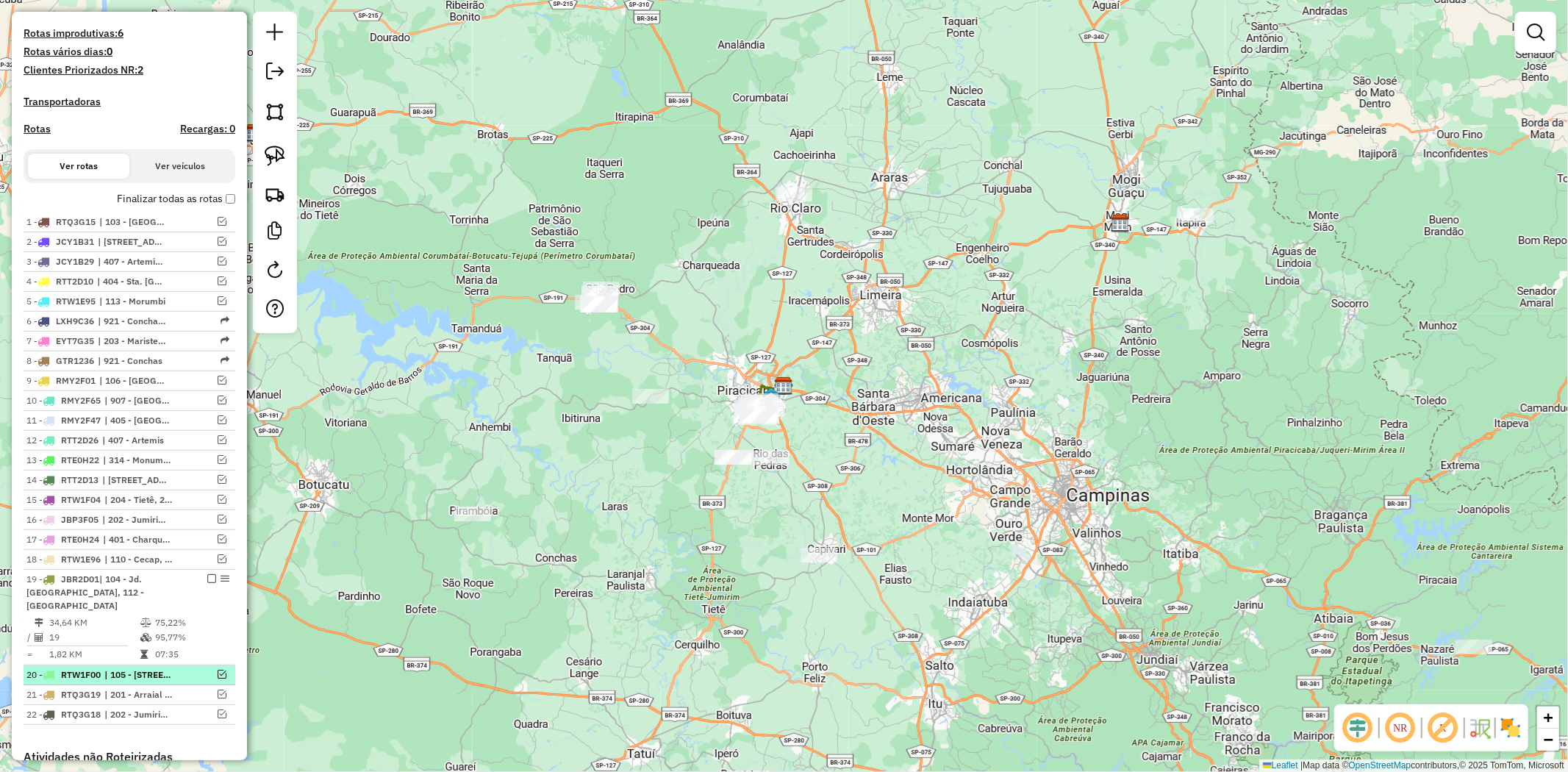
click at [217, 669] on em at bounding box center [222, 674] width 9 height 9
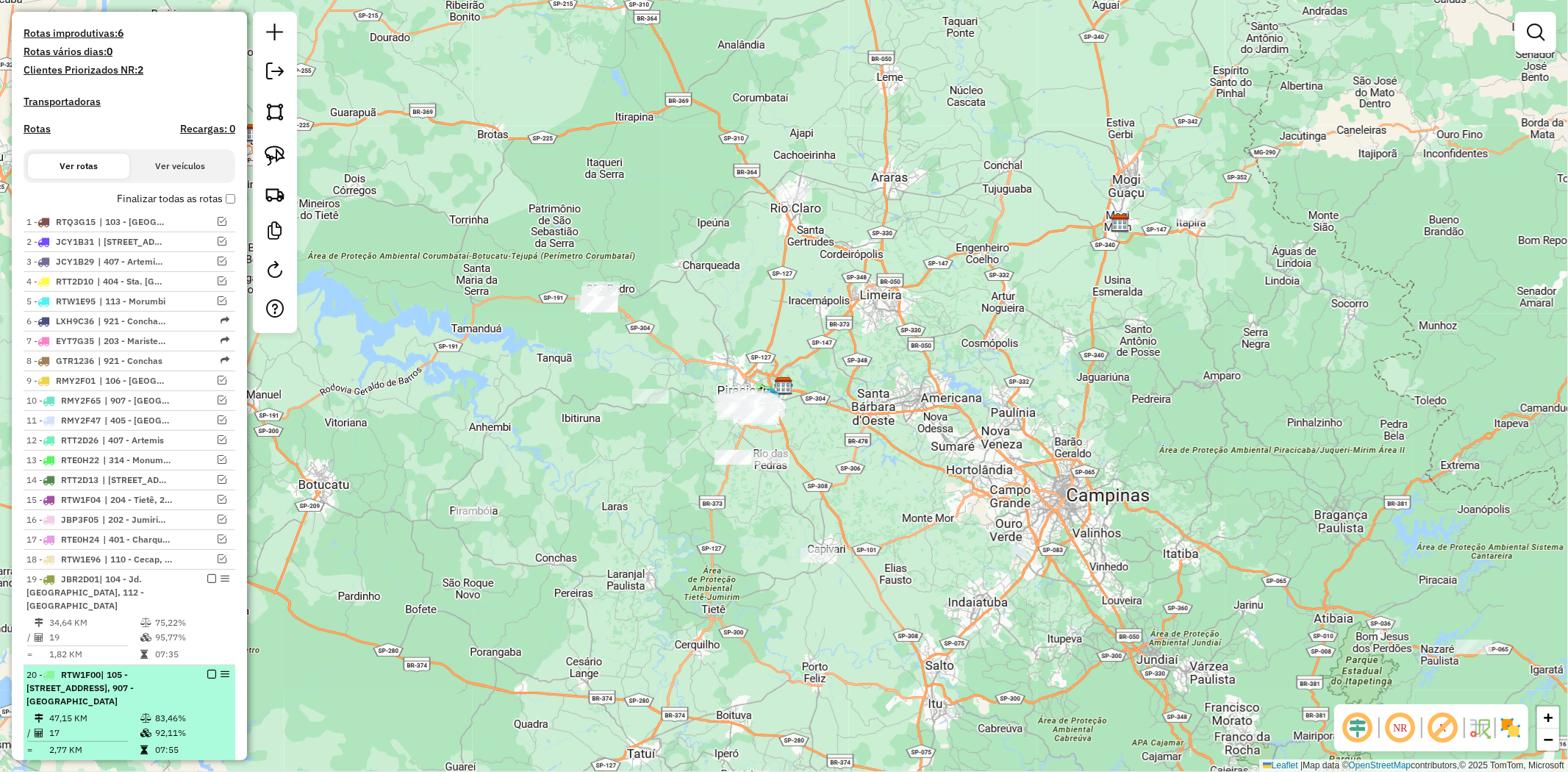
click at [208, 669] on em at bounding box center [212, 674] width 9 height 9
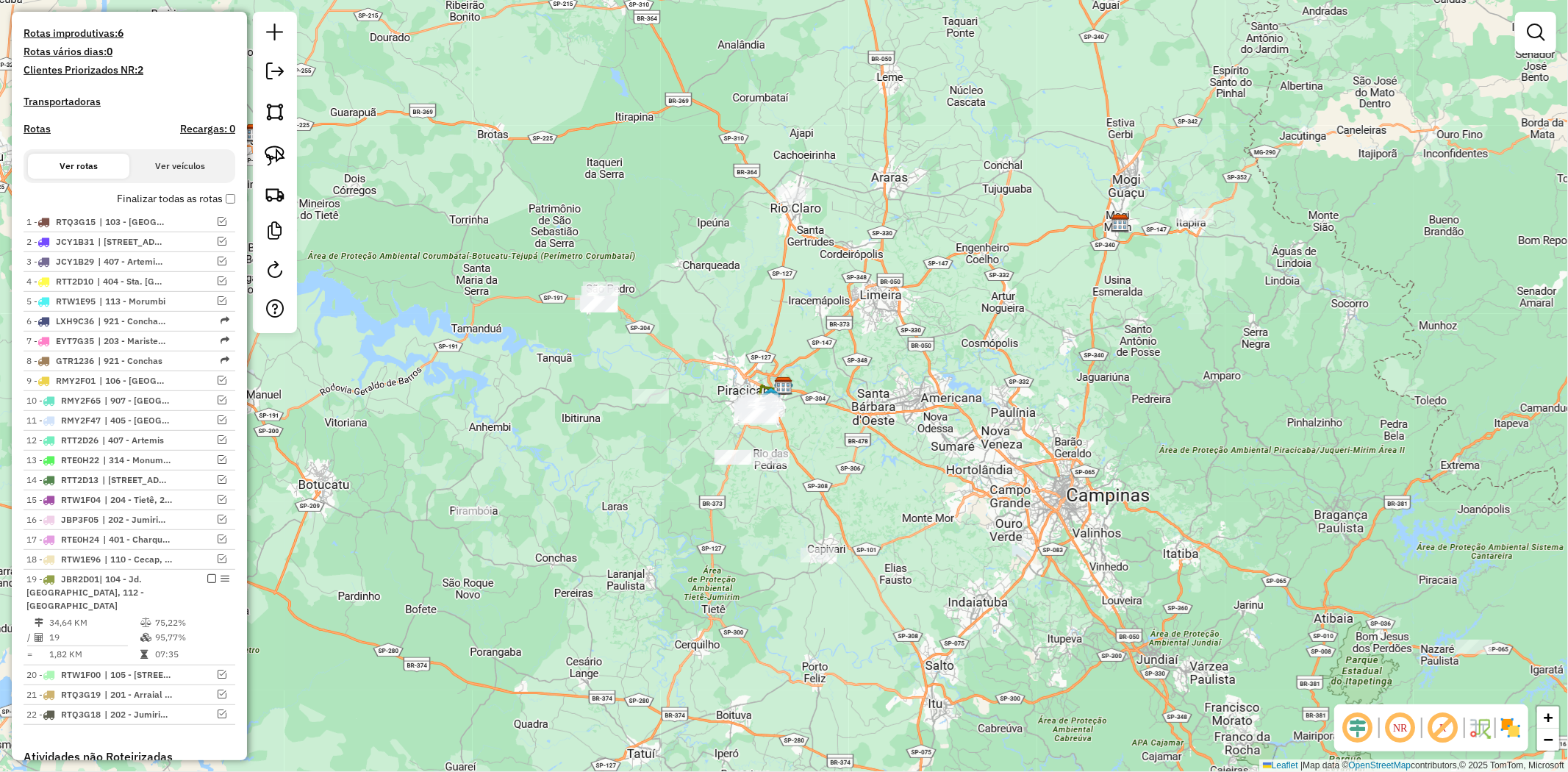
click at [105, 31] on h4 "Rotas improdutivas: 6" at bounding box center [129, 33] width 212 height 13
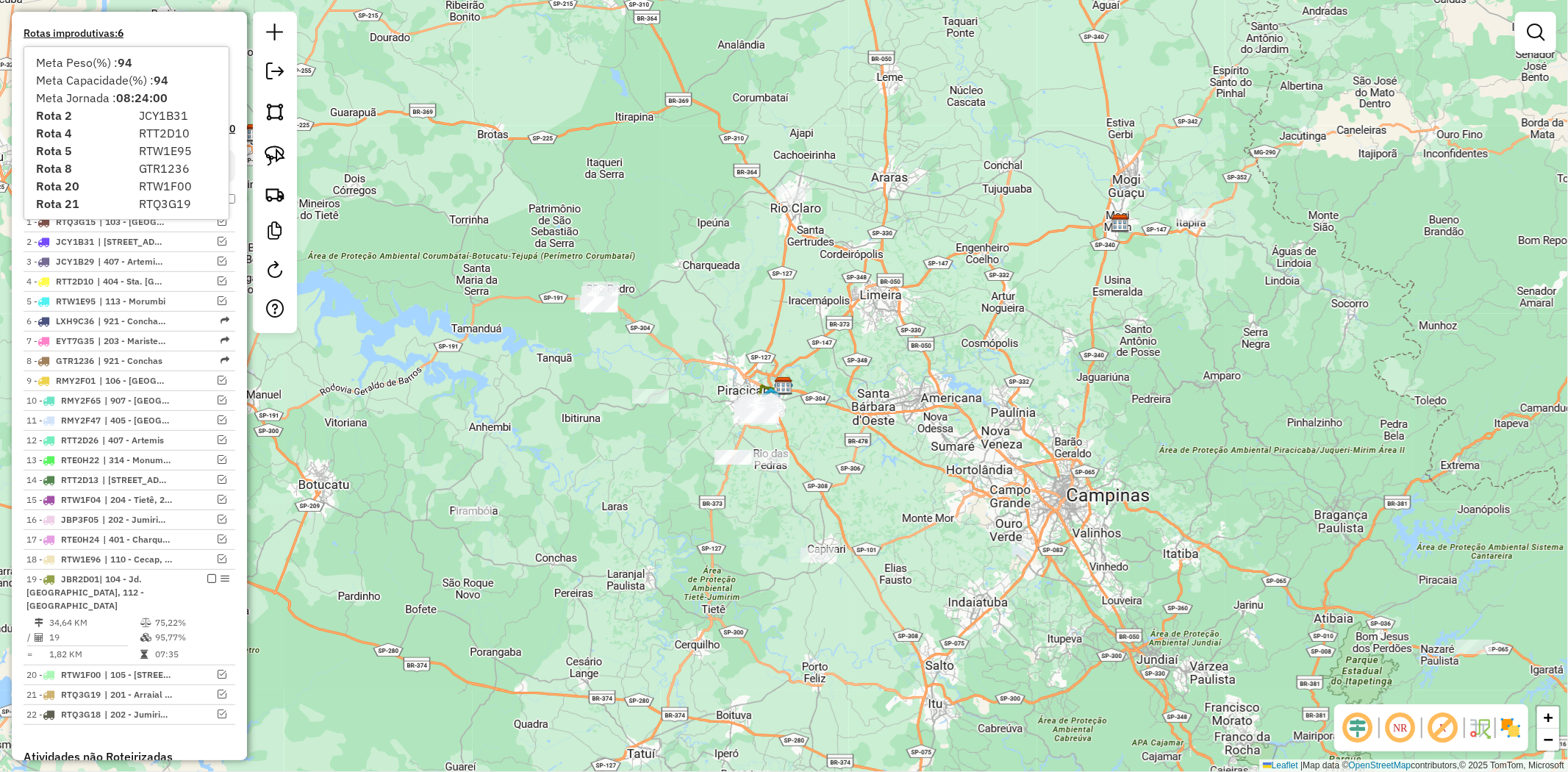
click at [112, 33] on h4 "Rotas improdutivas: 6" at bounding box center [129, 33] width 212 height 13
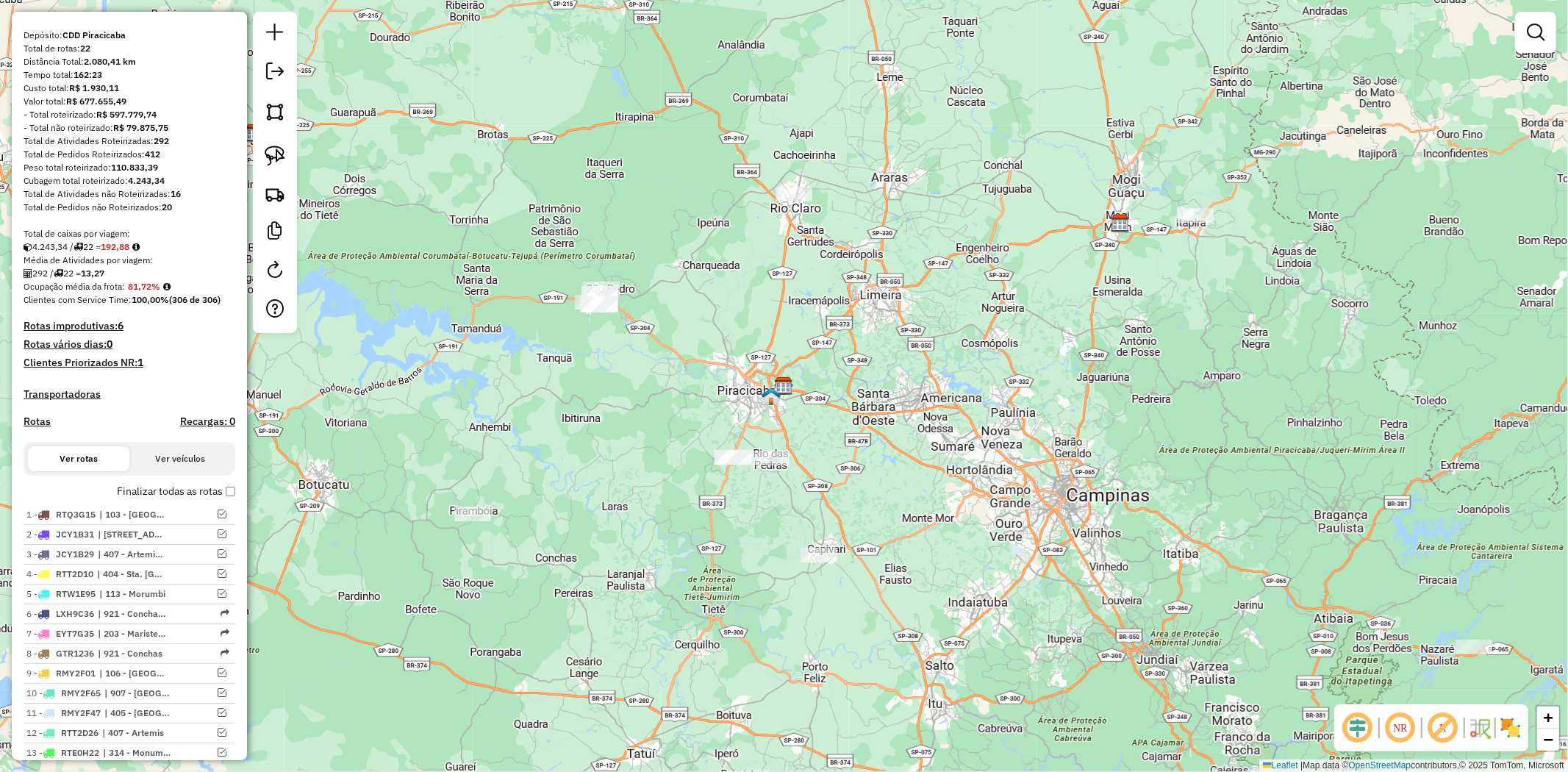
scroll to position [120, 0]
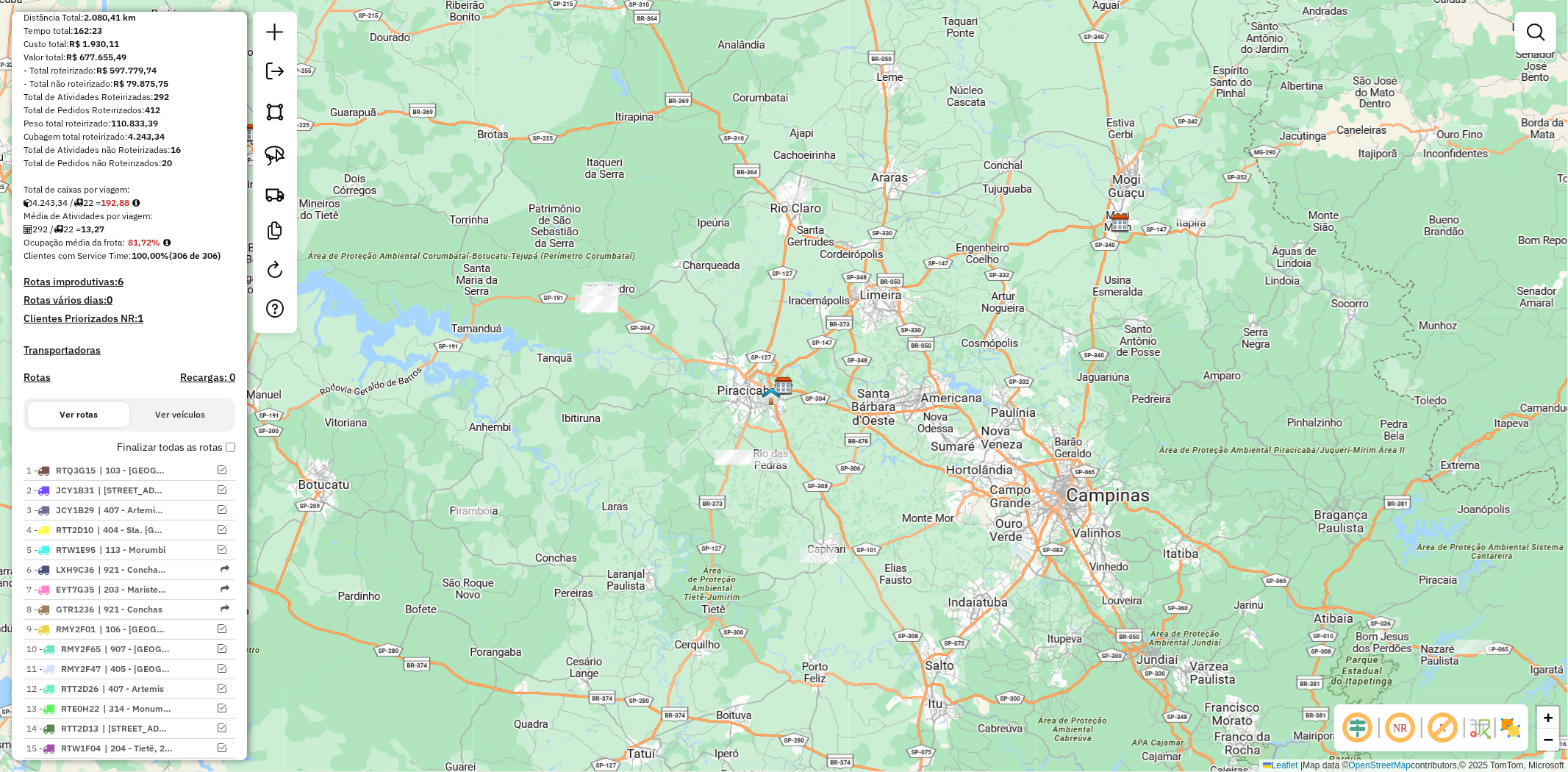
scroll to position [165, 0]
click at [96, 315] on h4 "Clientes Priorizados NR: 1" at bounding box center [129, 318] width 212 height 13
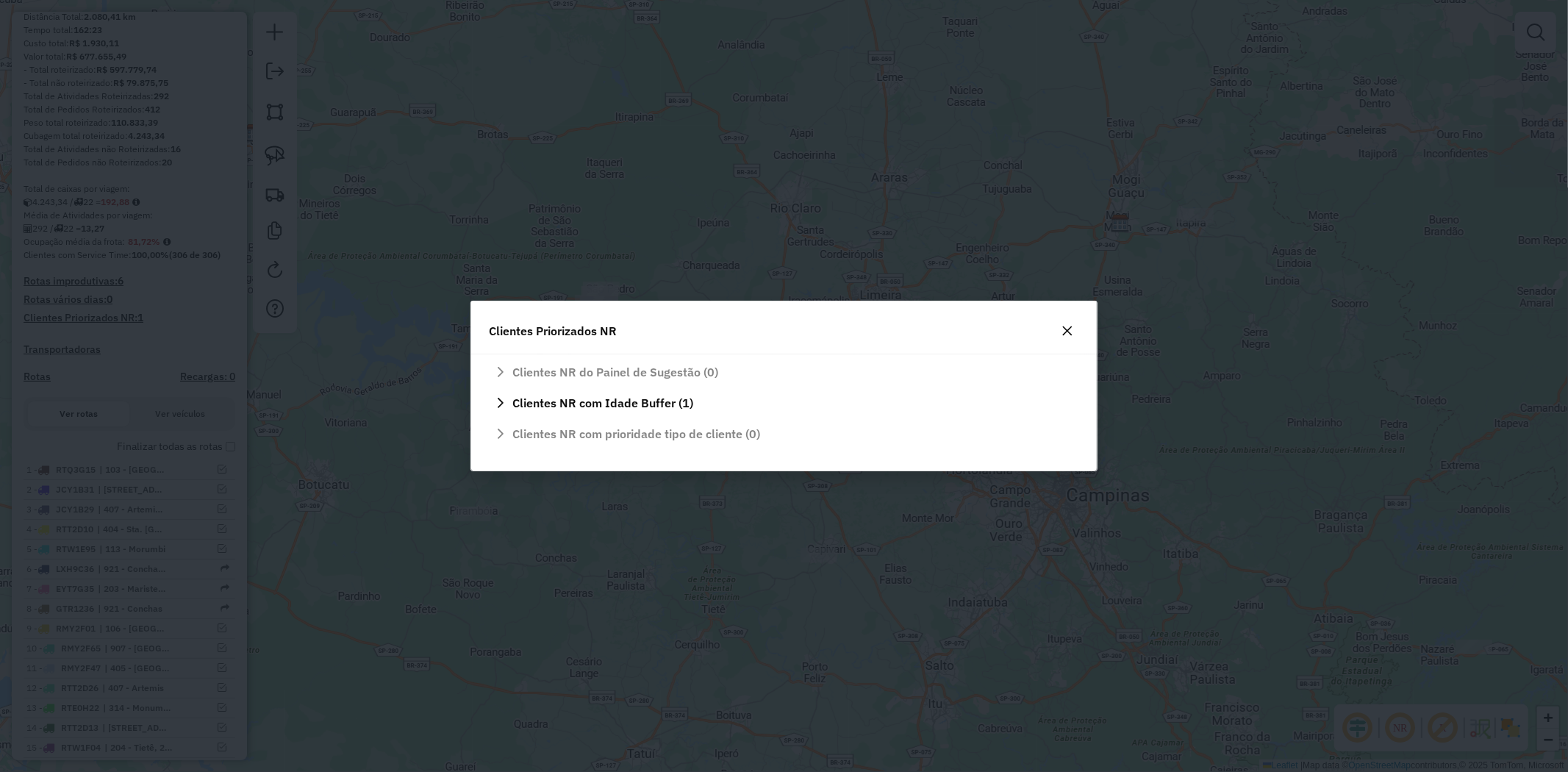
scroll to position [0, 0]
click at [611, 401] on span "Clientes NR com Idade Buffer (1)" at bounding box center [603, 403] width 181 height 12
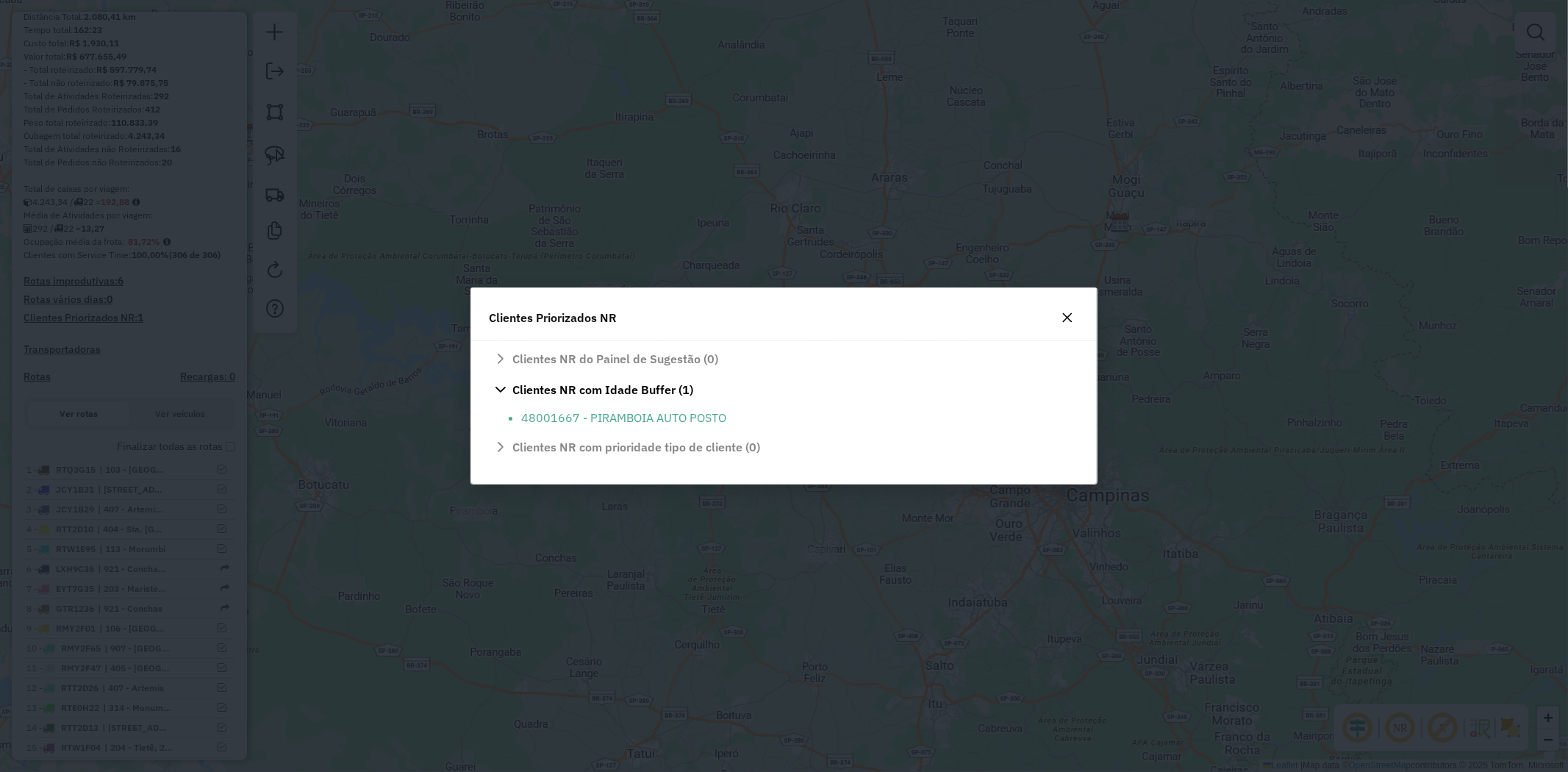
click at [716, 446] on div "Clientes NR com prioridade tipo de cliente (0)" at bounding box center [783, 450] width 590 height 30
click at [1067, 314] on icon "button" at bounding box center [1067, 318] width 12 height 12
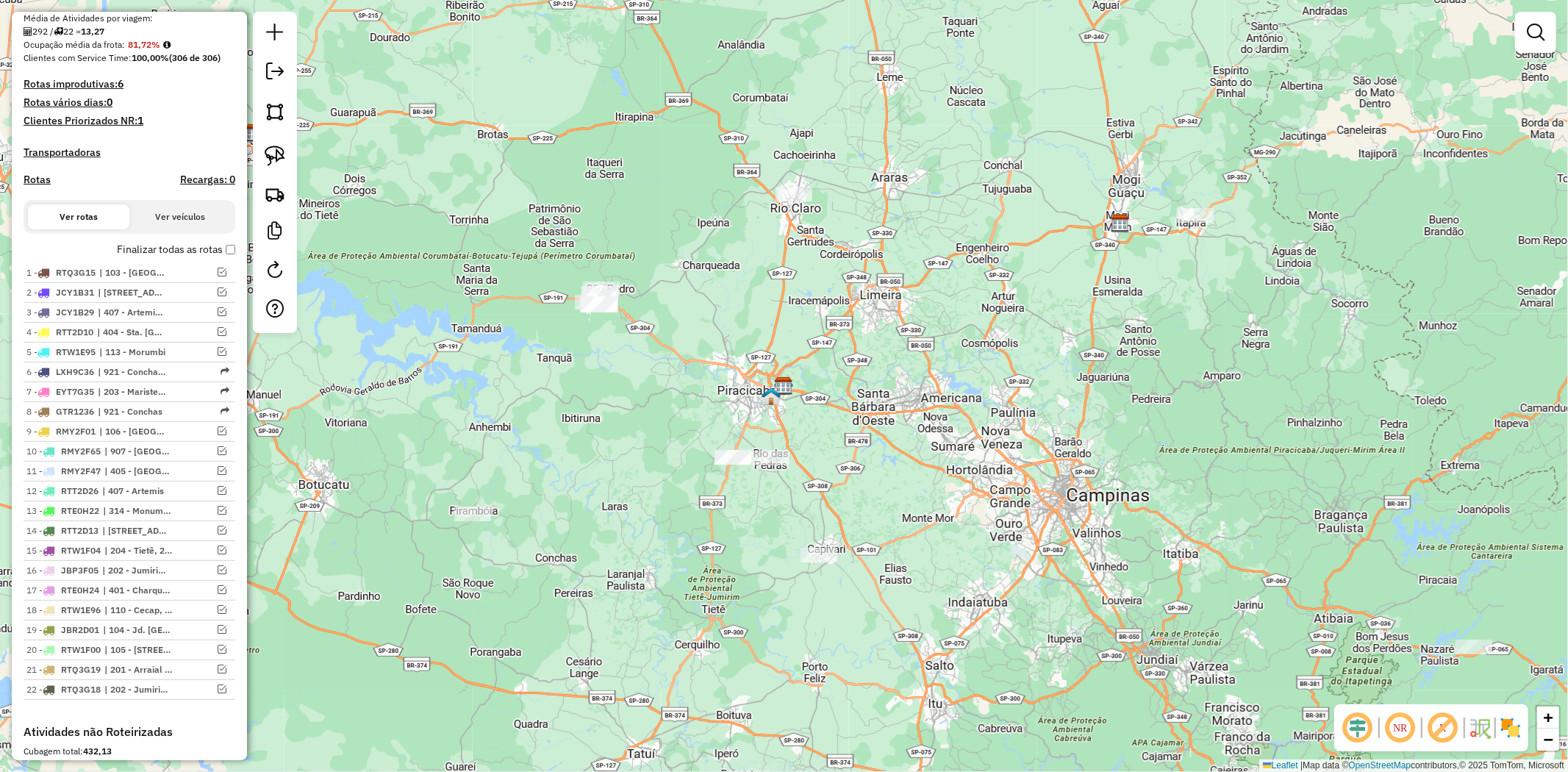
scroll to position [361, 0]
